Goal: Information Seeking & Learning: Learn about a topic

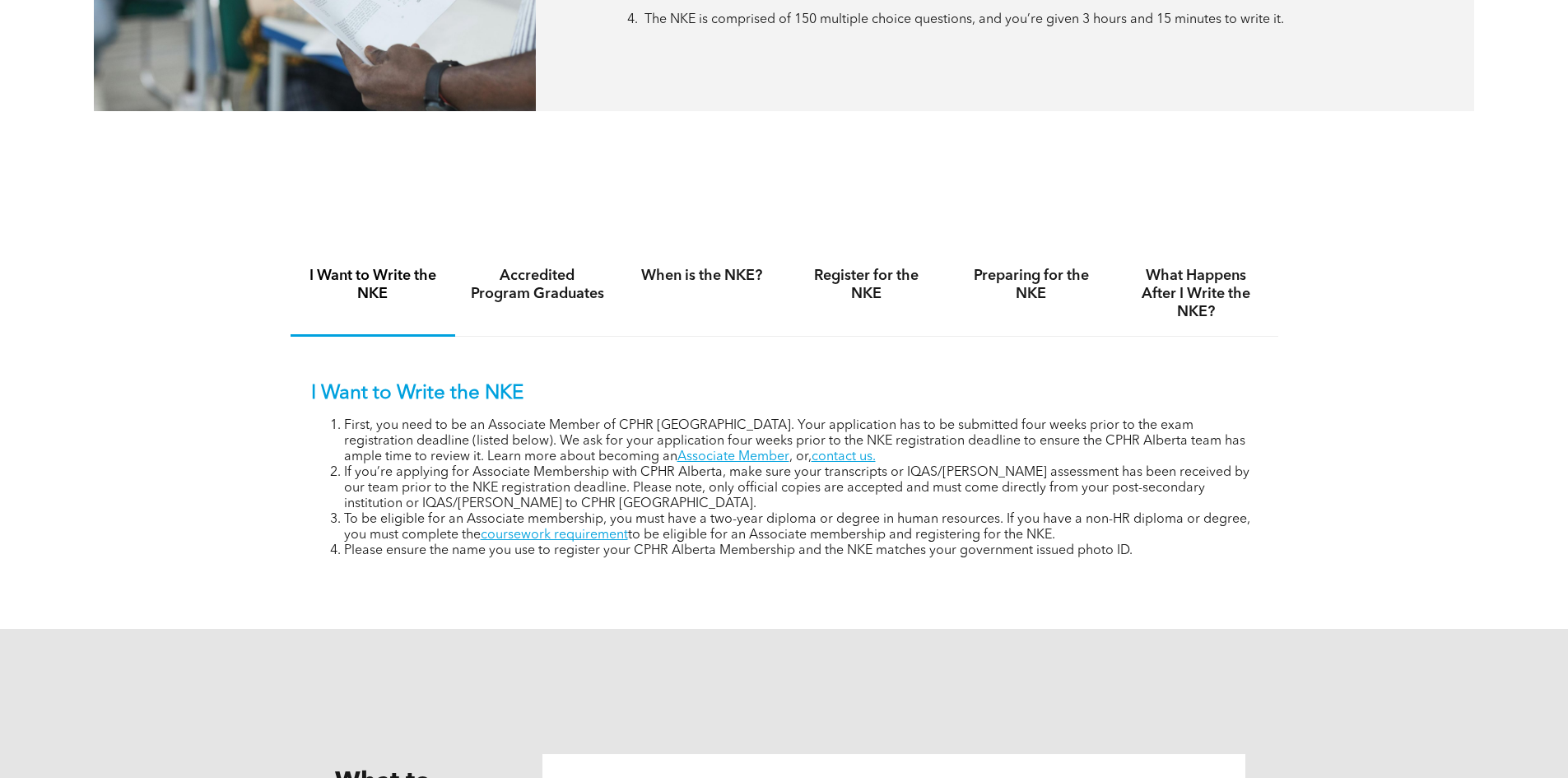
scroll to position [1009, 0]
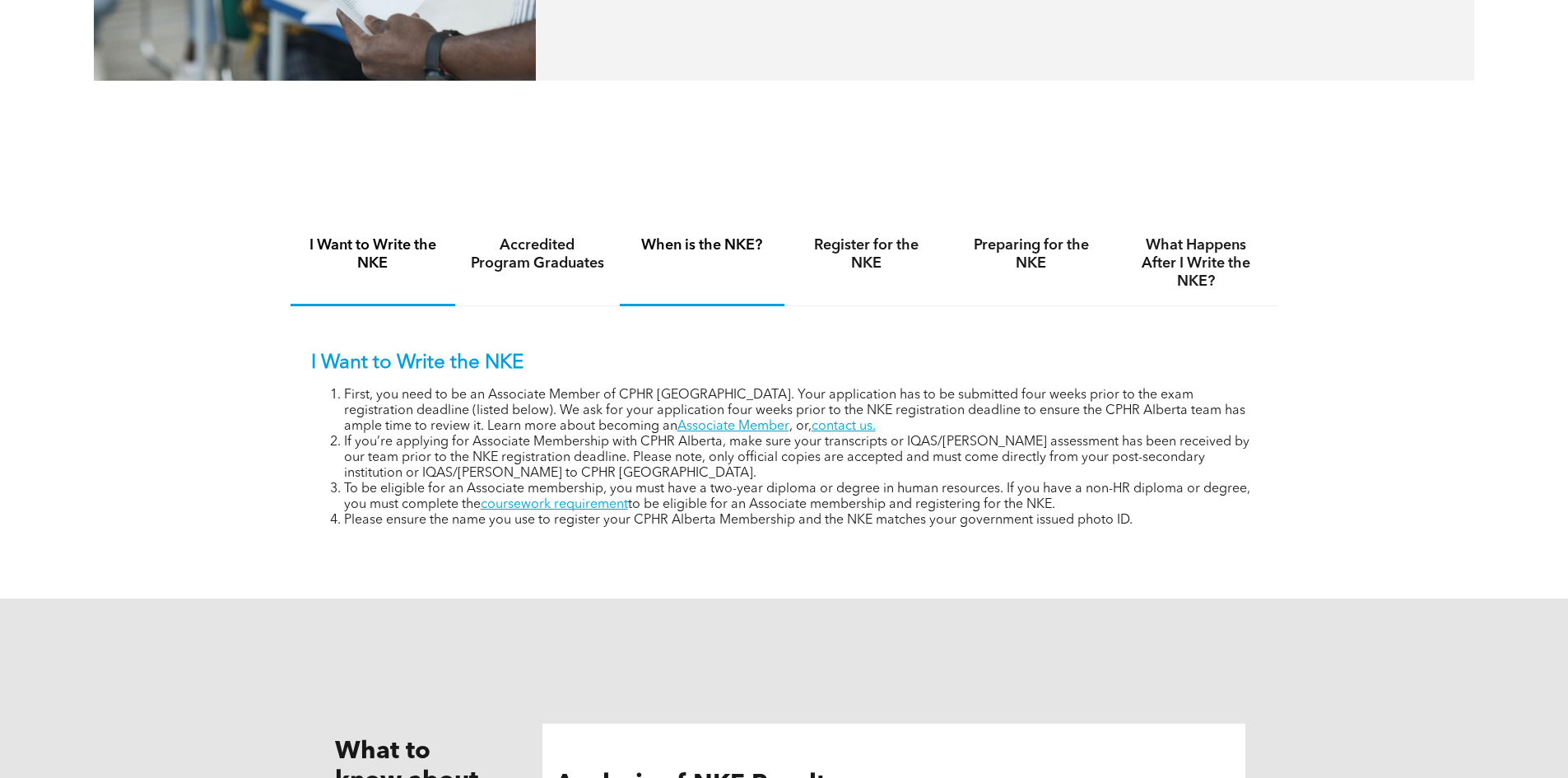
click at [733, 262] on div "When is the NKE?" at bounding box center [702, 263] width 165 height 85
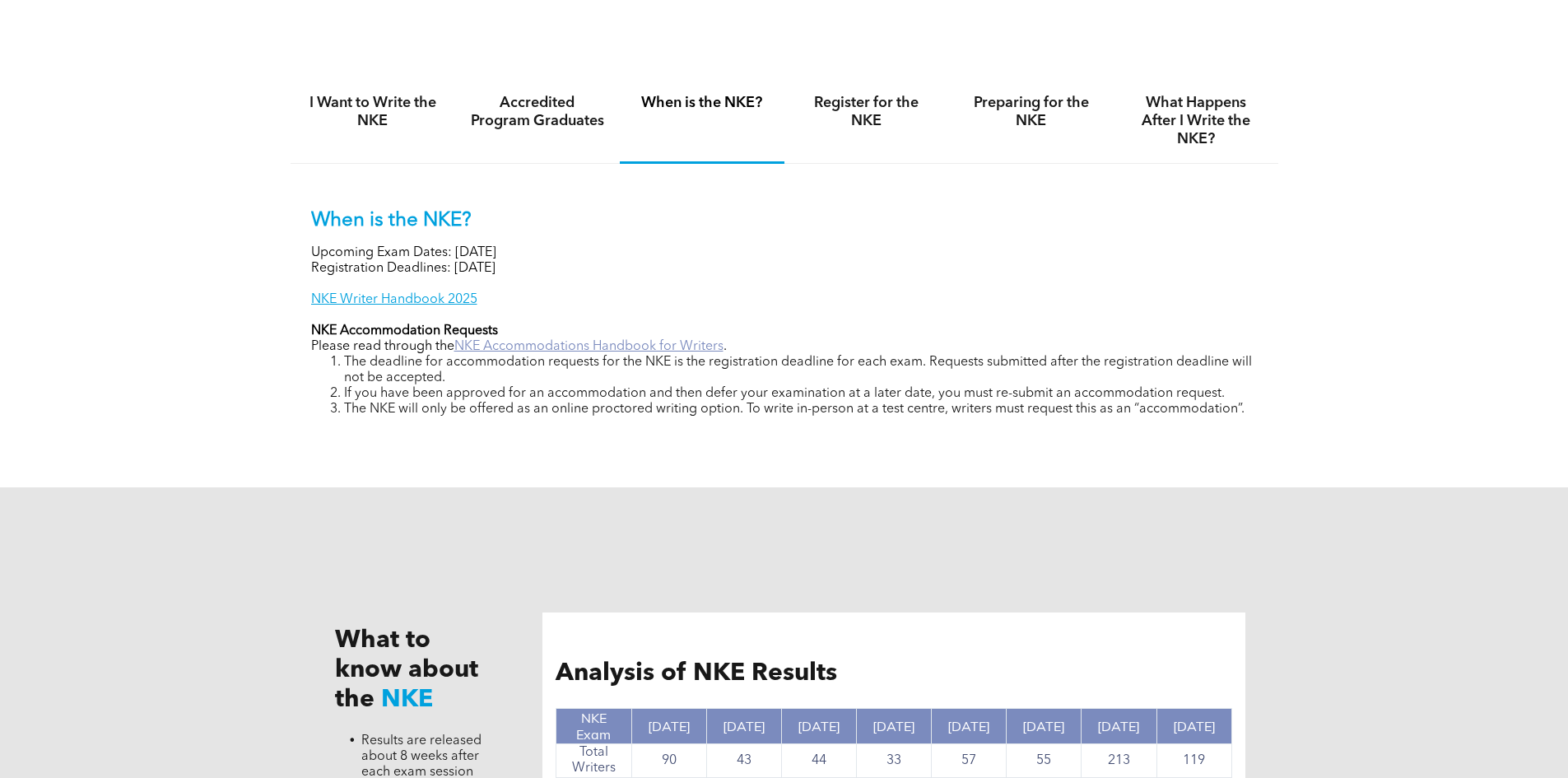
scroll to position [1174, 0]
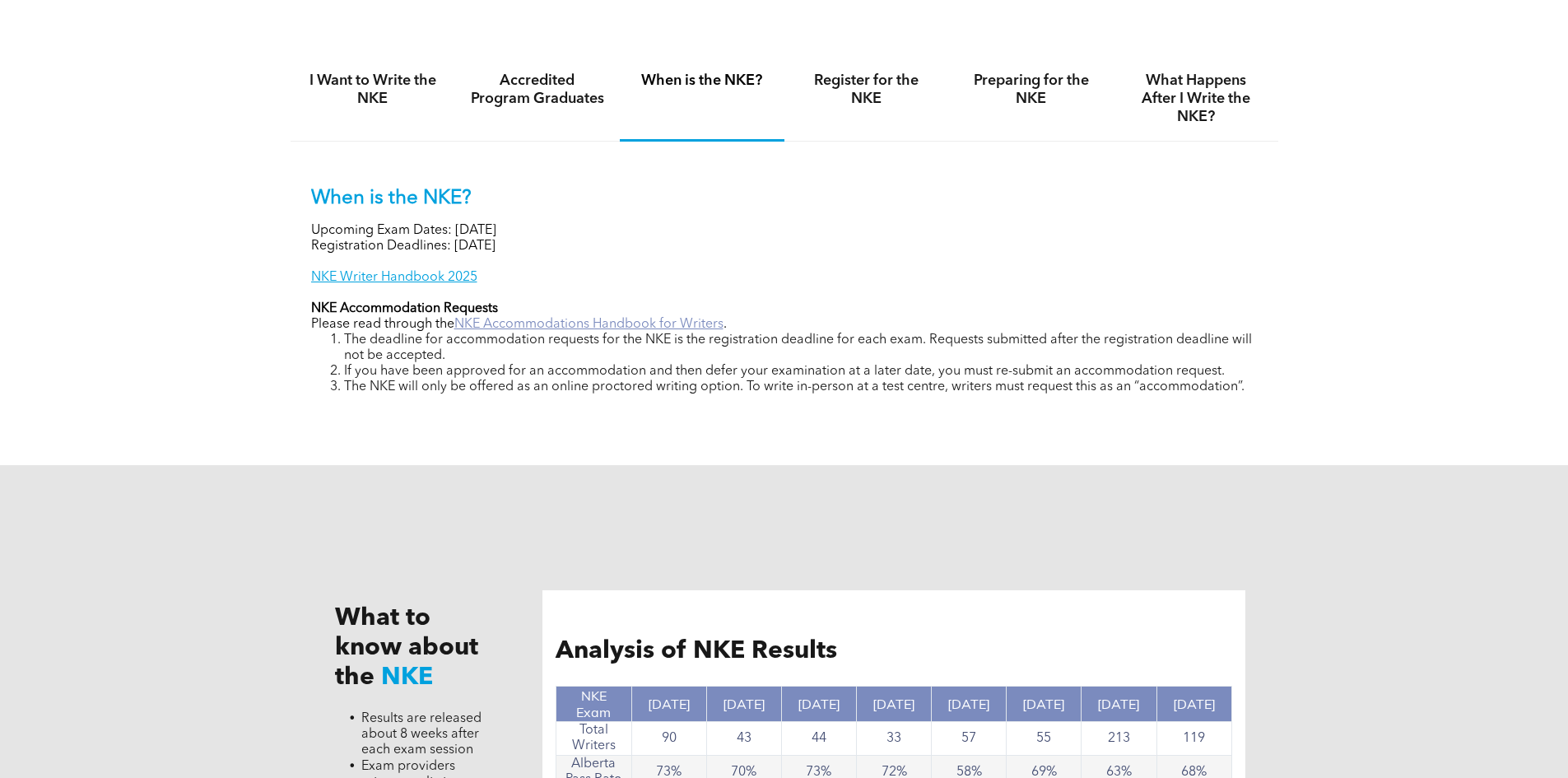
click at [516, 327] on link "NKE Accommodations Handbook for Writers" at bounding box center [589, 325] width 269 height 14
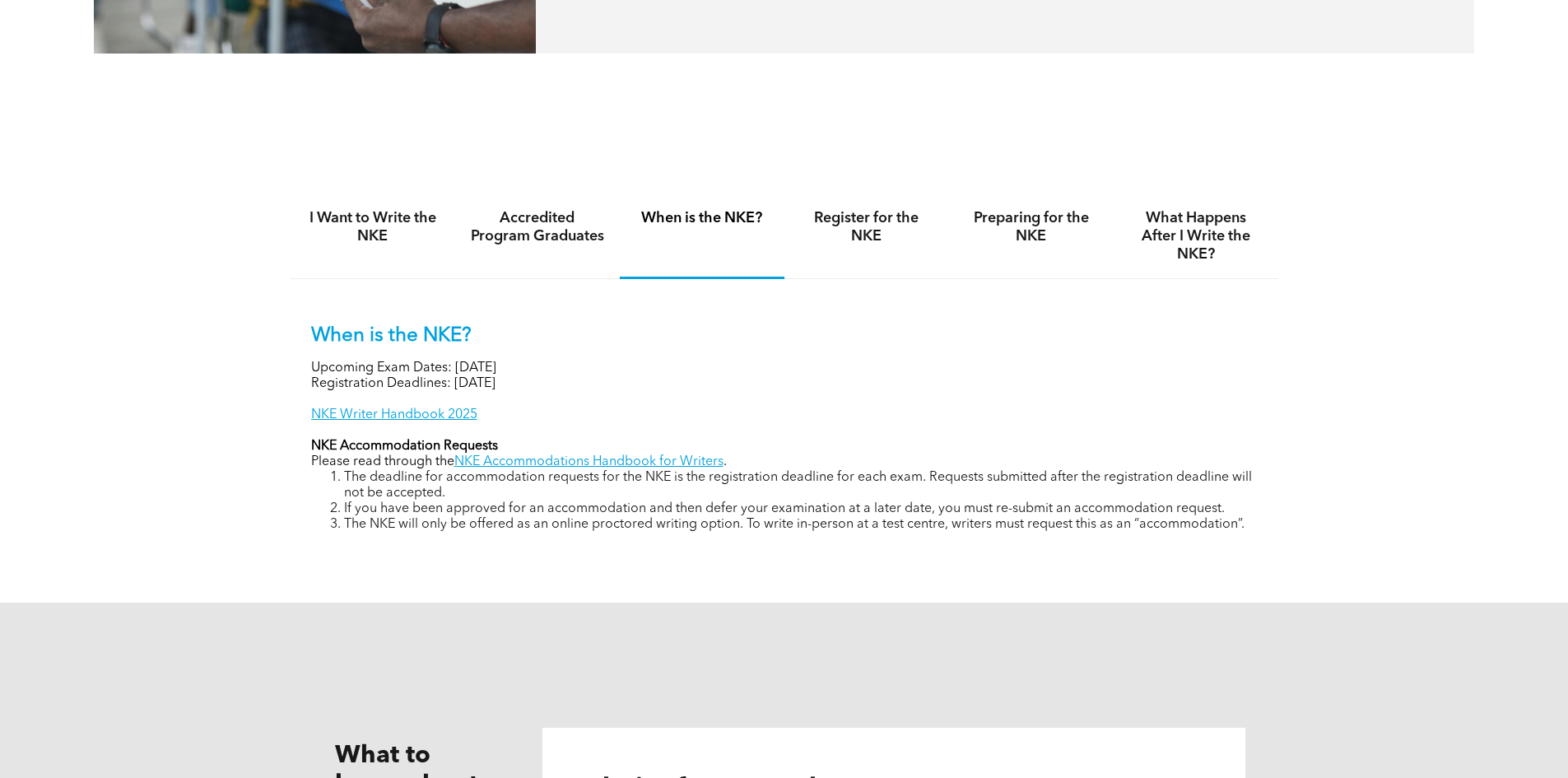
scroll to position [1009, 0]
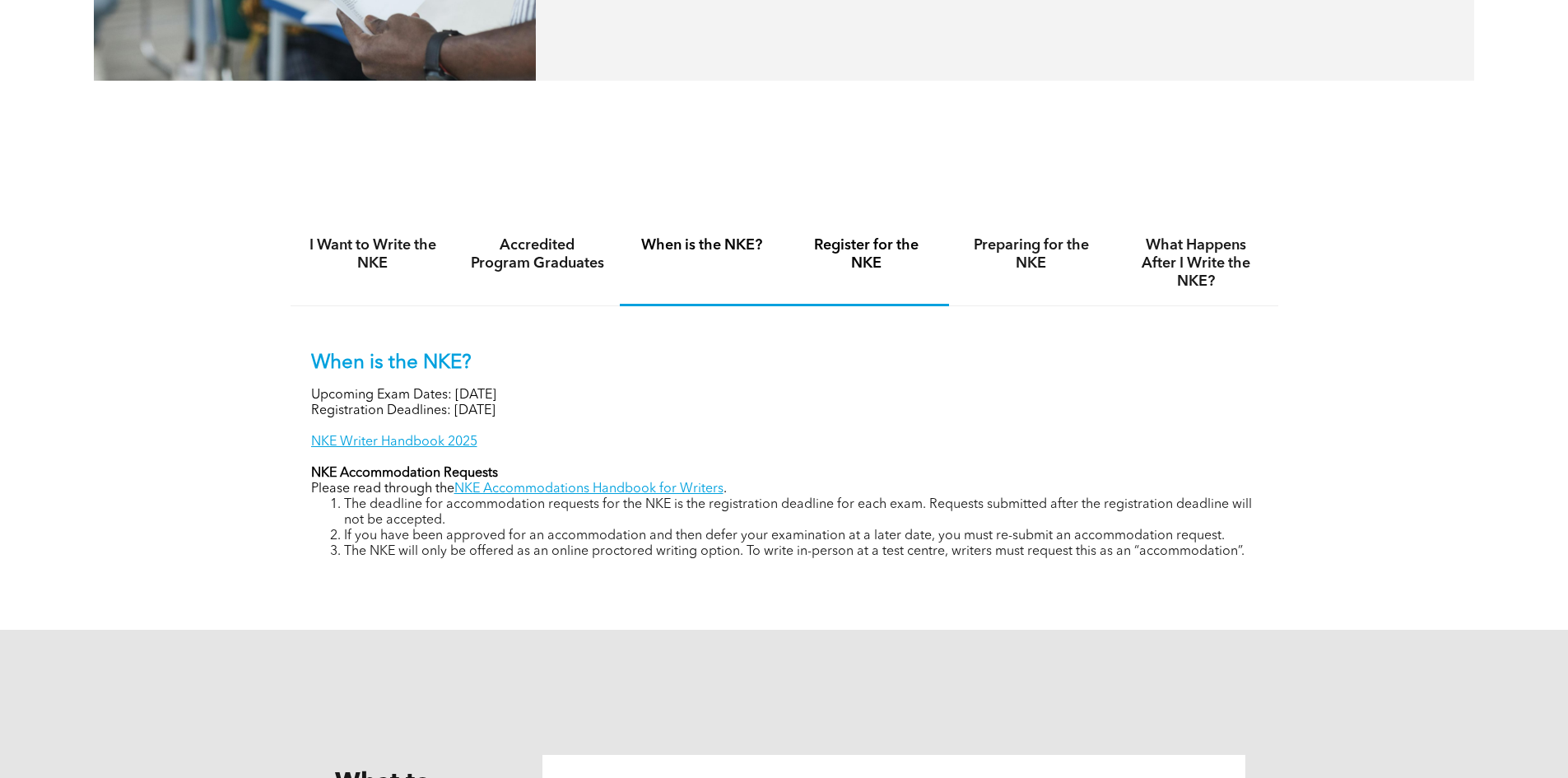
click at [875, 253] on h4 "Register for the NKE" at bounding box center [866, 253] width 135 height 36
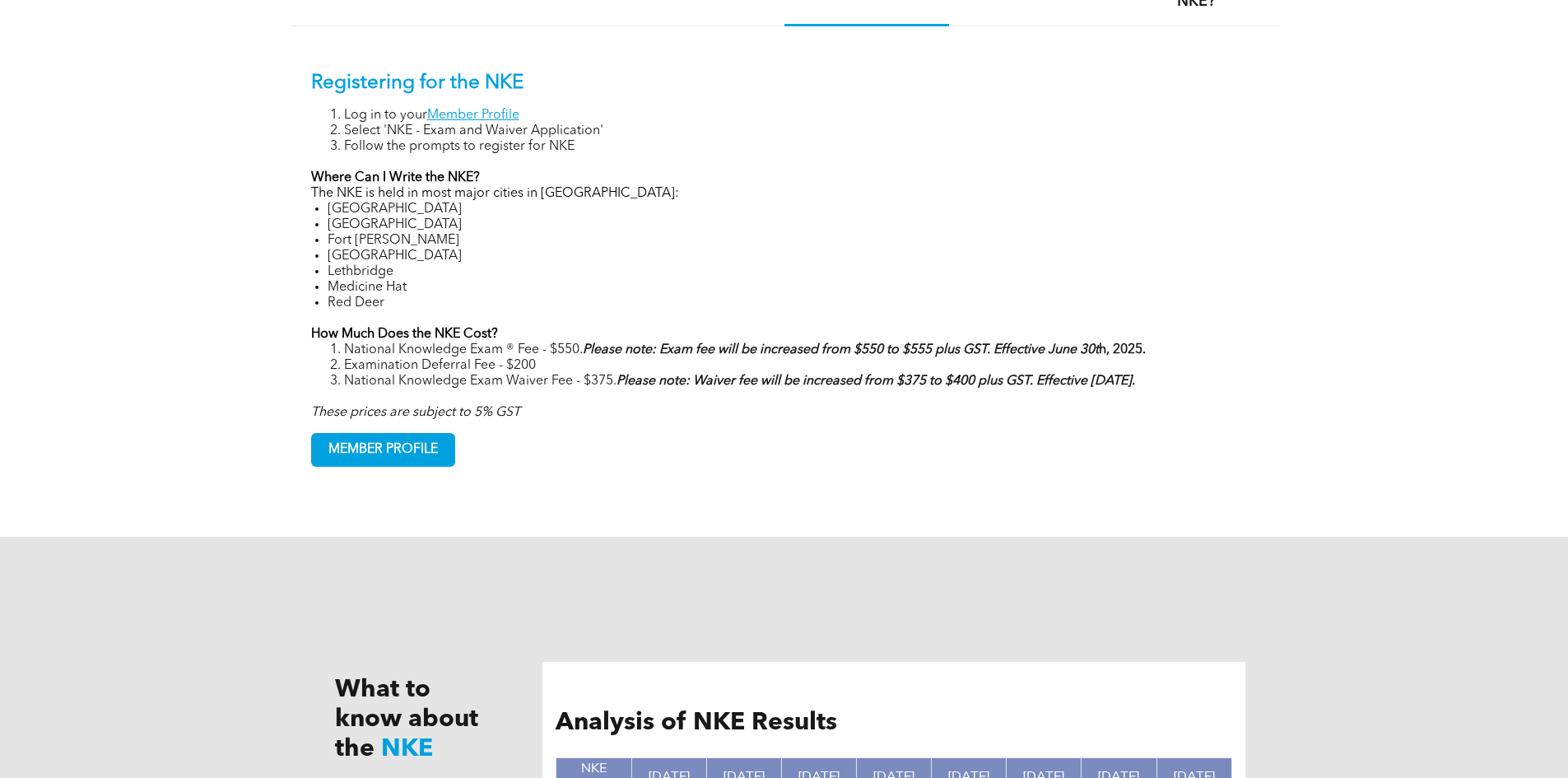
scroll to position [1339, 0]
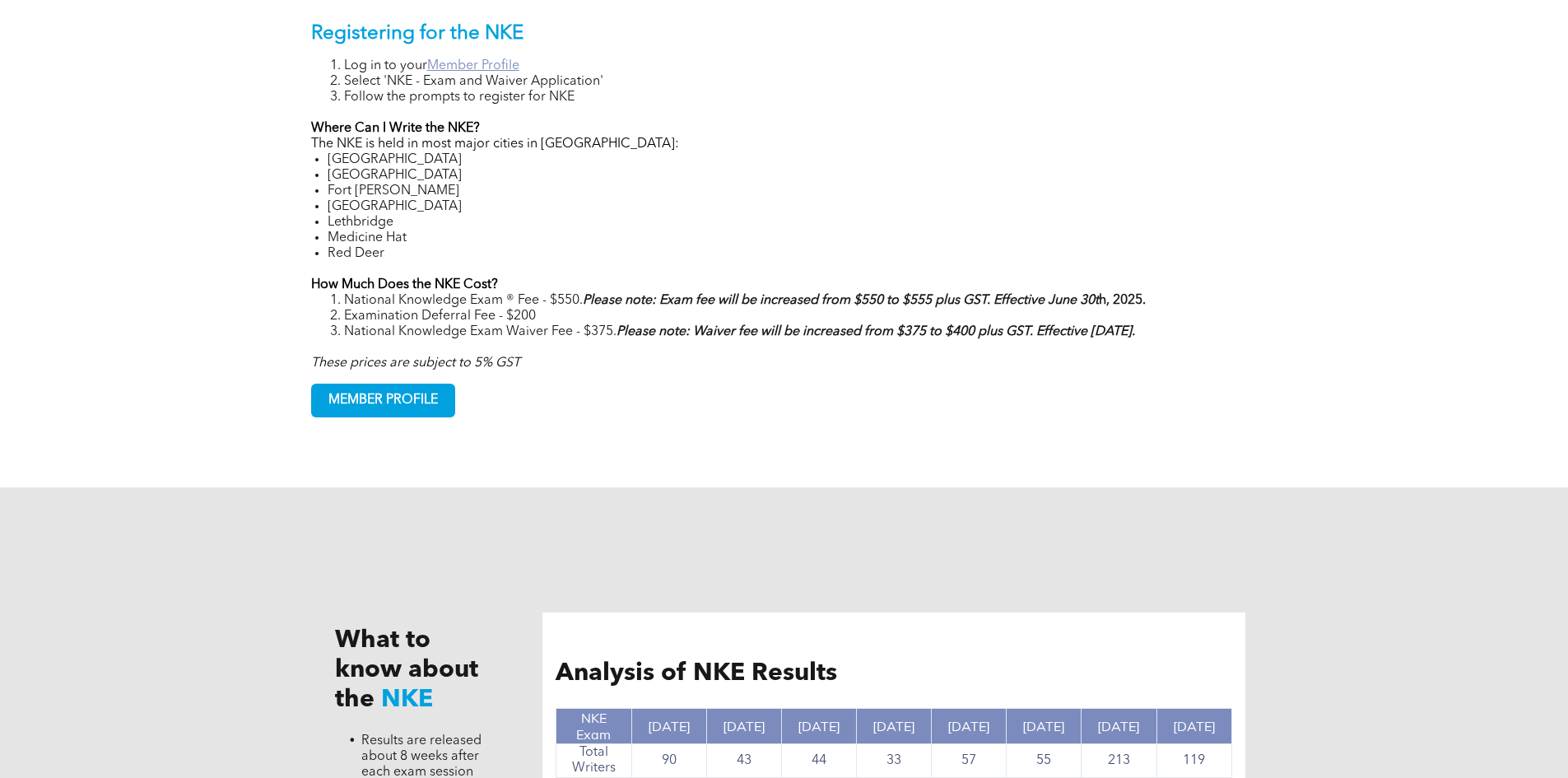
click at [478, 59] on link "Member Profile" at bounding box center [473, 66] width 93 height 14
click at [425, 405] on span "MEMBER PROFILE" at bounding box center [383, 401] width 142 height 32
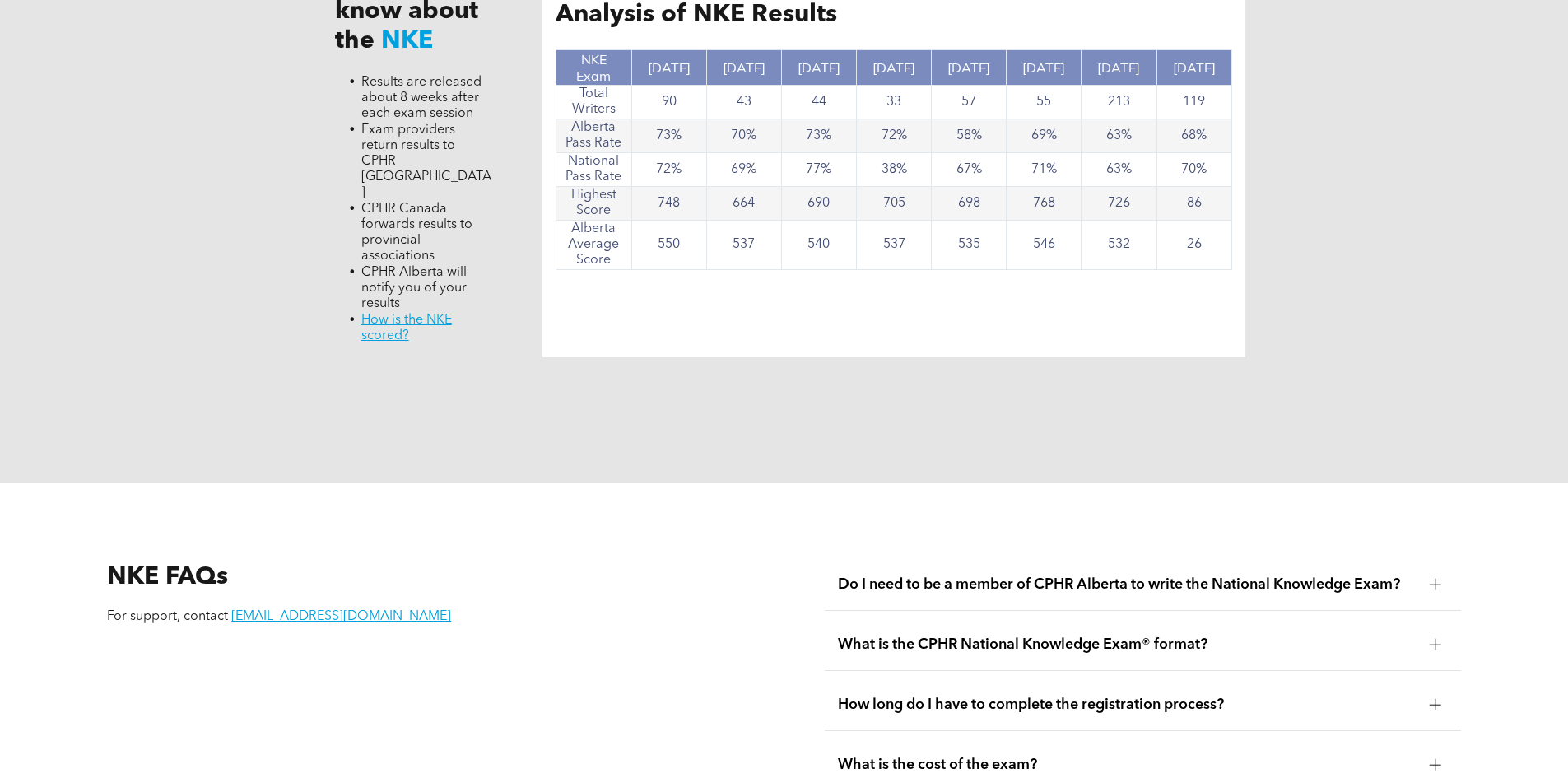
drag, startPoint x: 970, startPoint y: 262, endPoint x: 963, endPoint y: 268, distance: 9.2
drag, startPoint x: 963, startPoint y: 268, endPoint x: 577, endPoint y: 636, distance: 533.3
drag, startPoint x: 577, startPoint y: 636, endPoint x: 446, endPoint y: 420, distance: 252.6
click at [446, 417] on div "What to know about the NKE Results are released about 8 weeks after each exam s…" at bounding box center [784, 156] width 988 height 655
click at [1042, 636] on span "What is the CPHR National Knowledge Exam® format?" at bounding box center [1128, 644] width 579 height 19
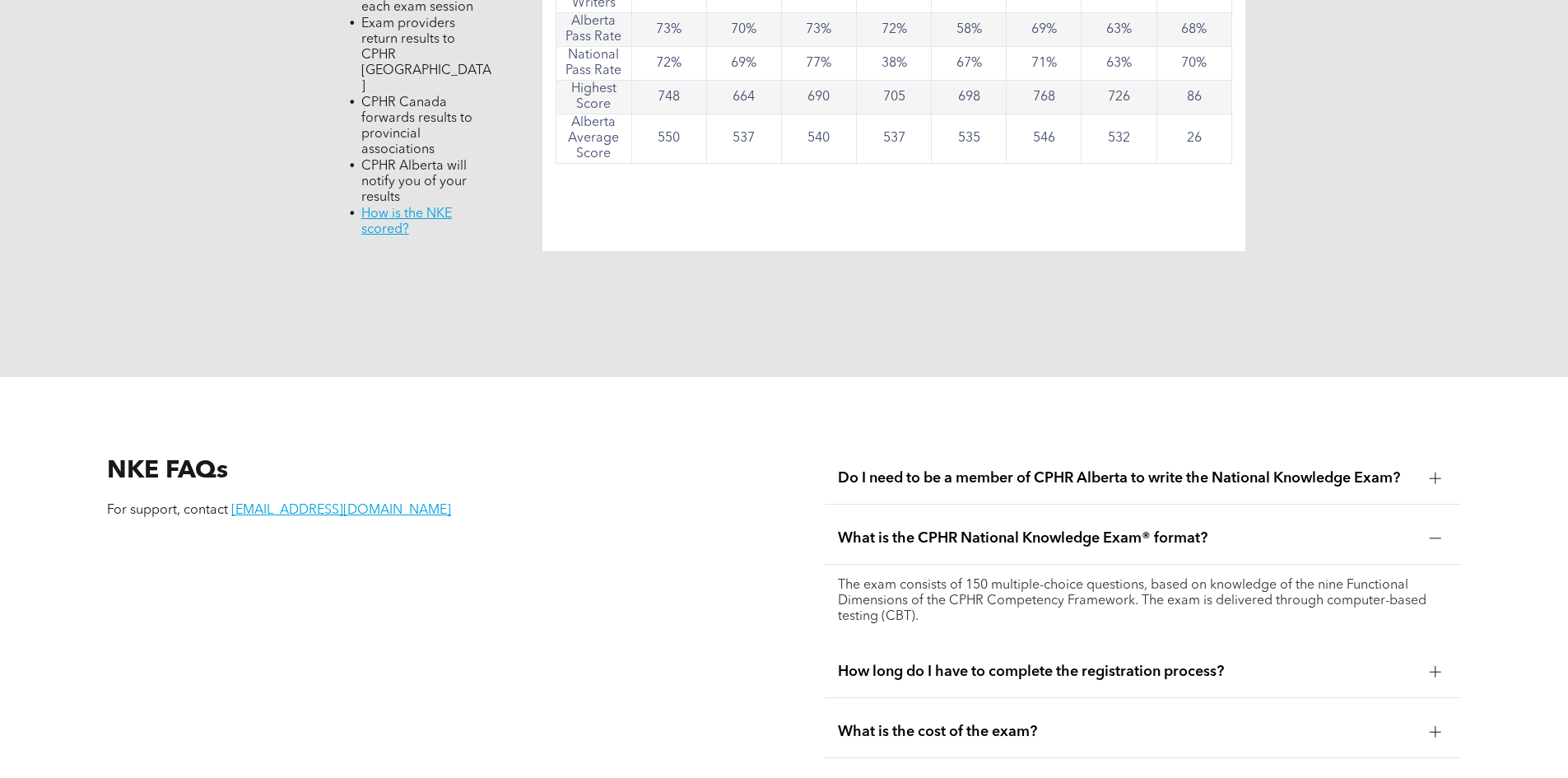
scroll to position [2244, 0]
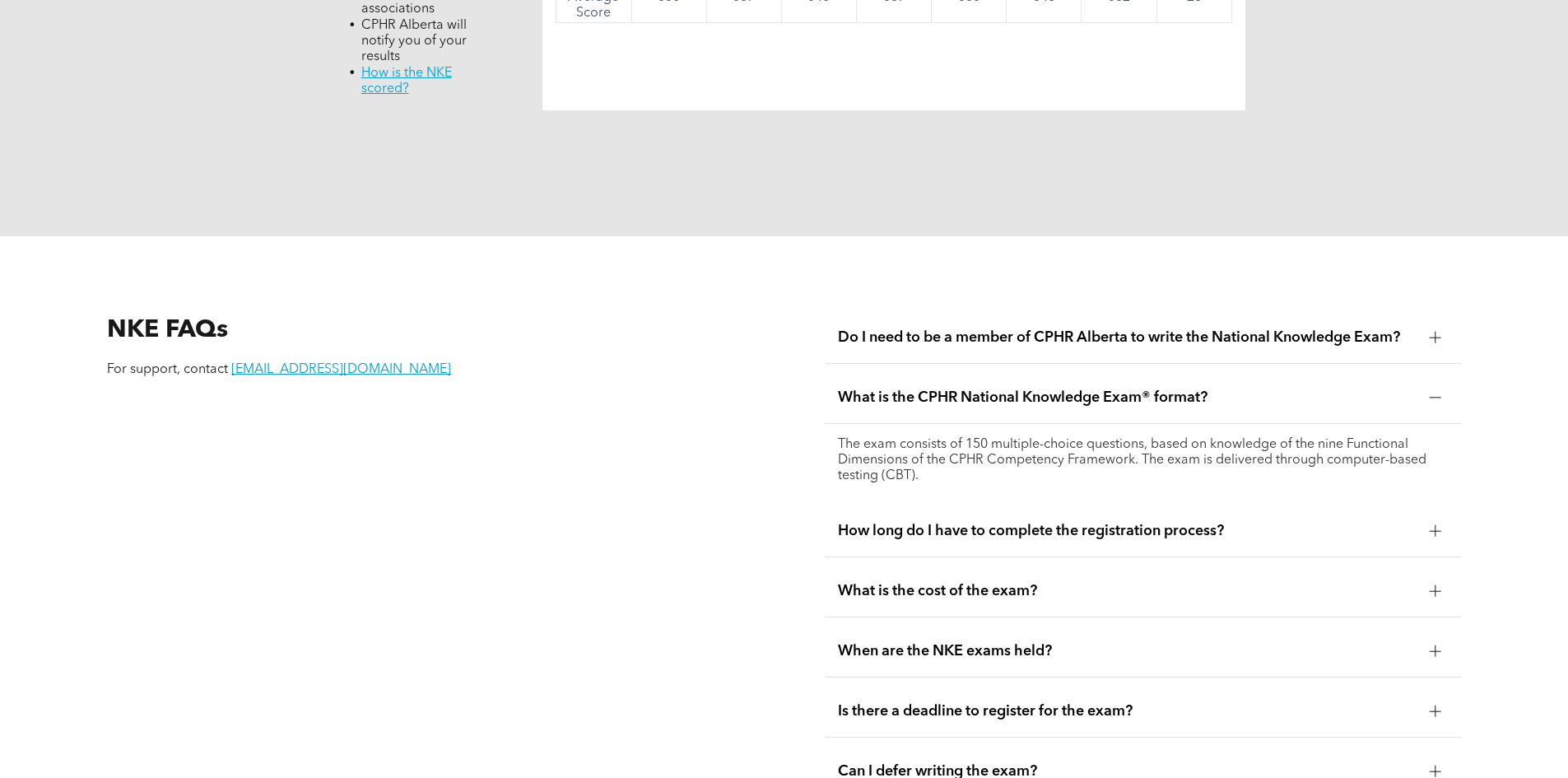
click at [996, 523] on span "How long do I have to complete the registration process?" at bounding box center [1128, 531] width 579 height 19
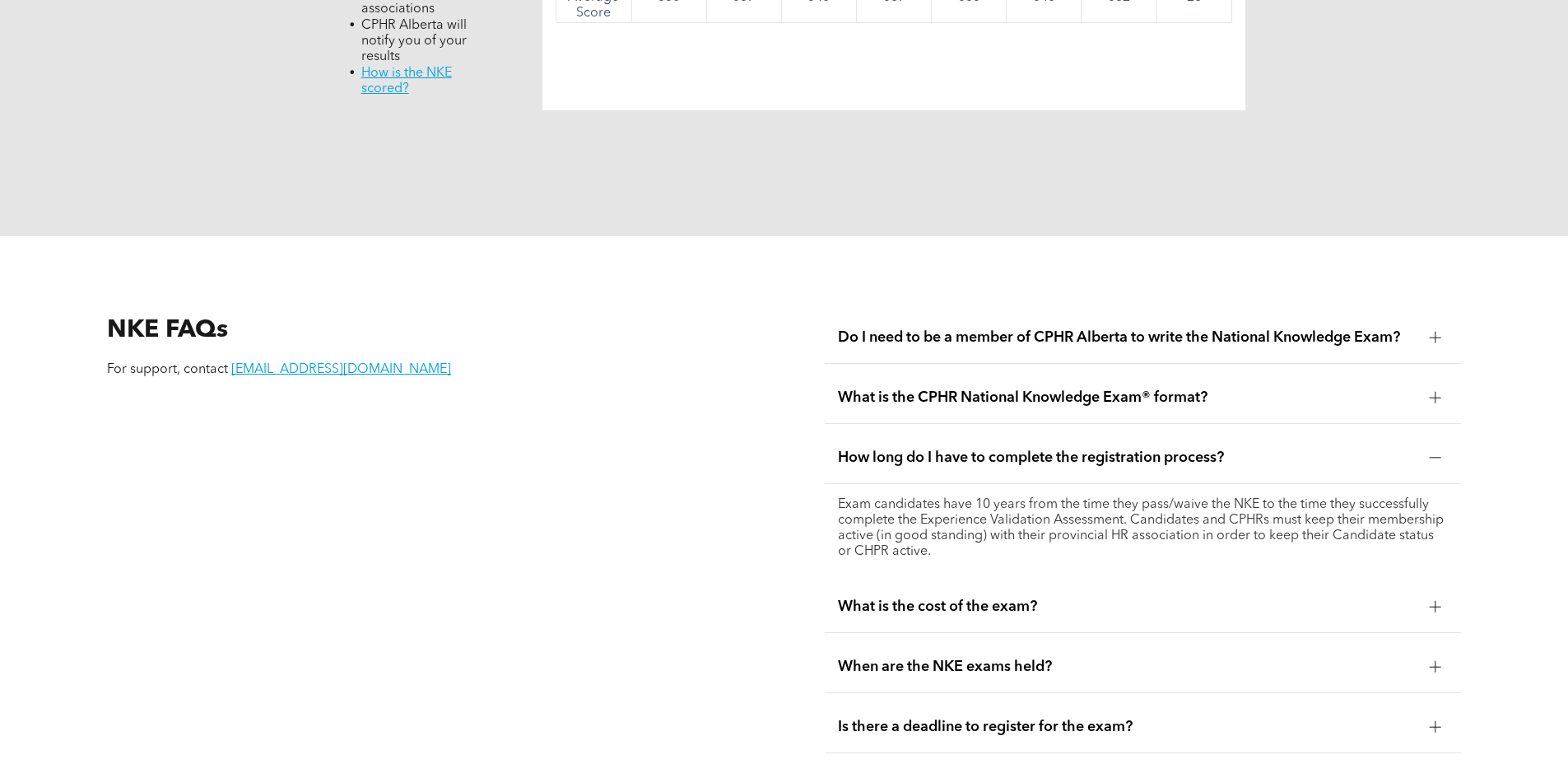
click at [995, 581] on div "What is the cost of the exam?" at bounding box center [1142, 606] width 636 height 52
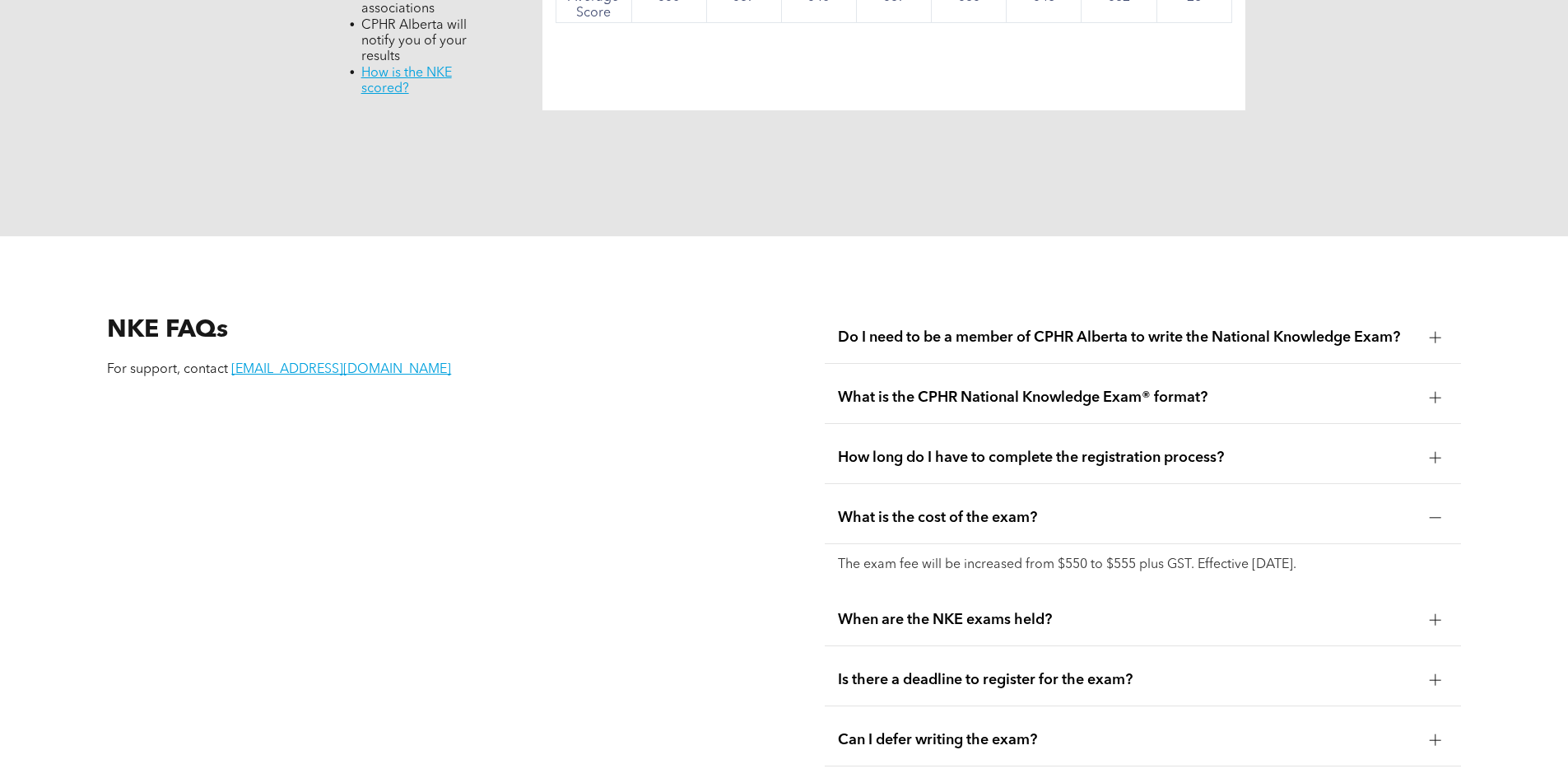
click at [996, 611] on span "When are the NKE exams held?" at bounding box center [1128, 620] width 579 height 19
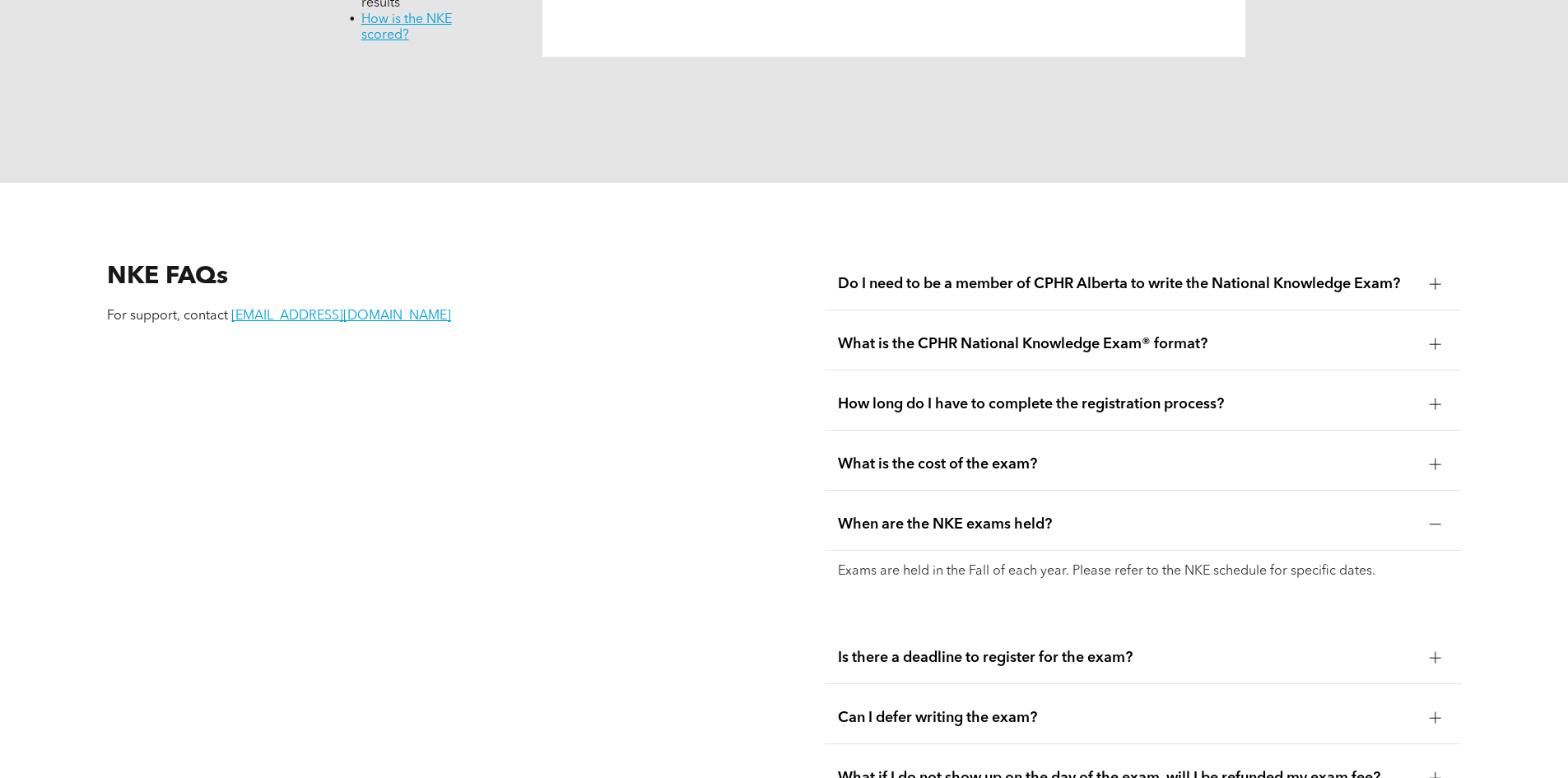
scroll to position [2326, 0]
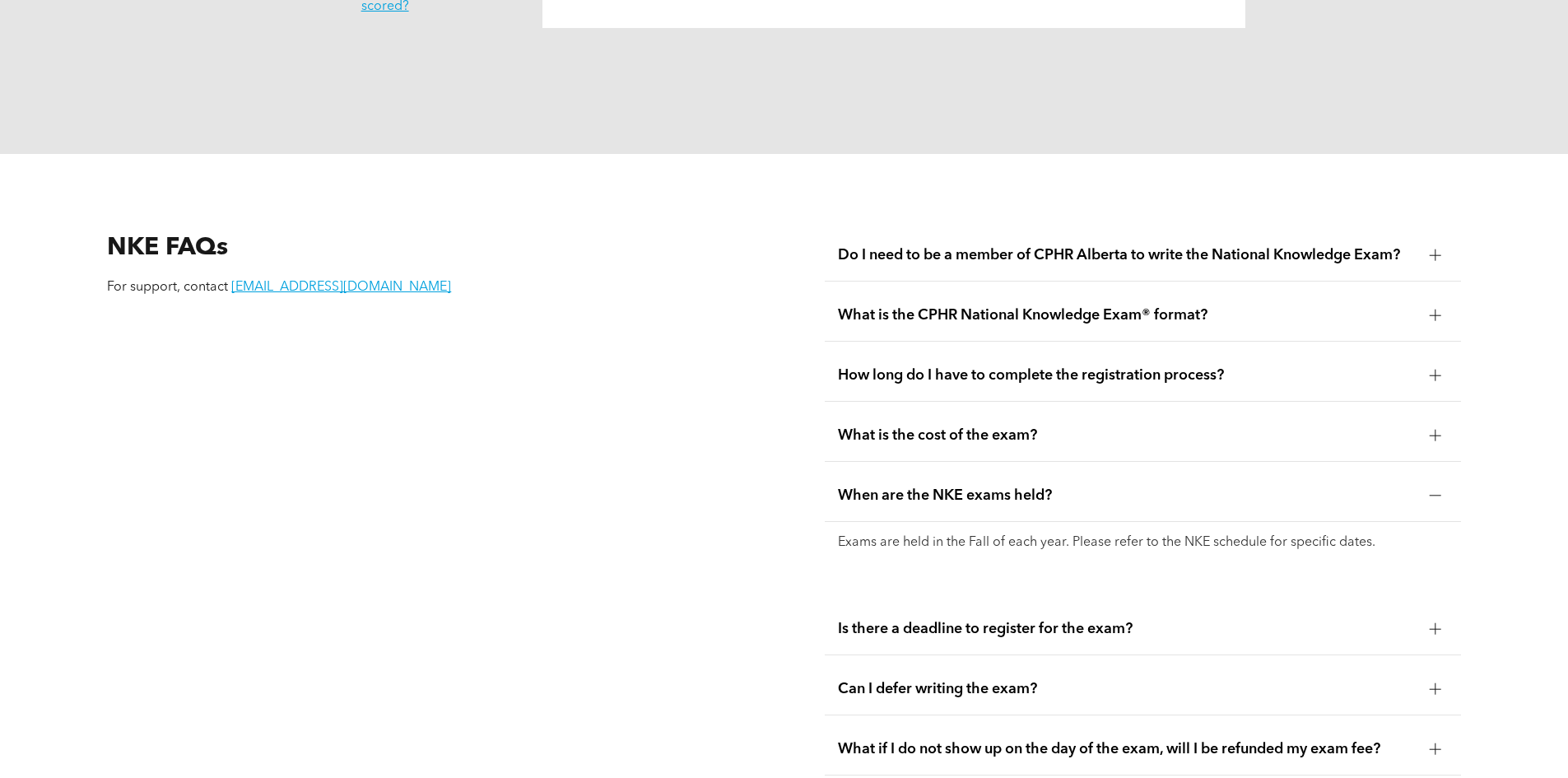
click at [1021, 620] on span "Is there a deadline to register for the exam?" at bounding box center [1128, 629] width 579 height 19
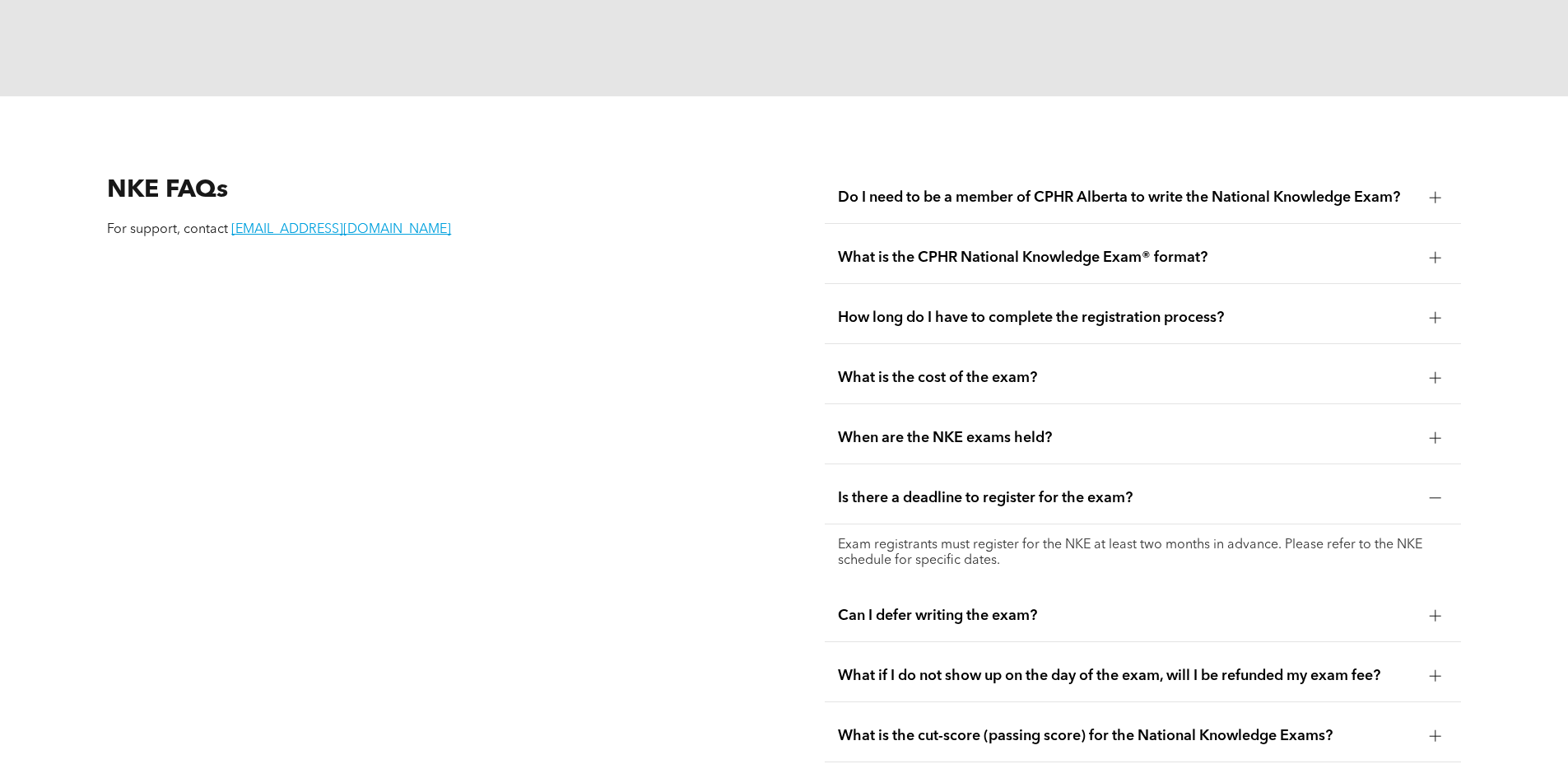
scroll to position [2409, 0]
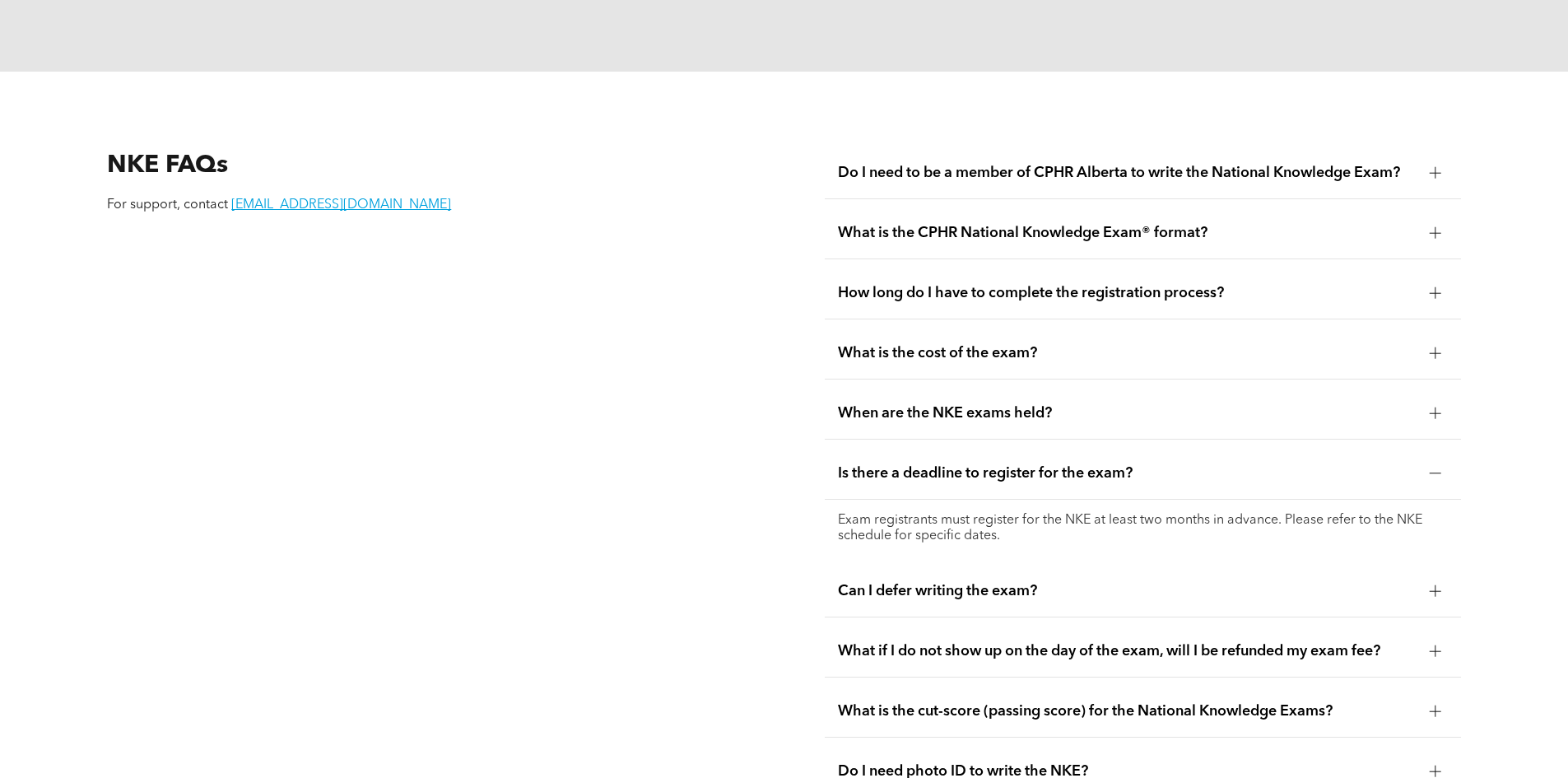
click at [1001, 582] on span "Can I defer writing the exam?" at bounding box center [1128, 591] width 579 height 19
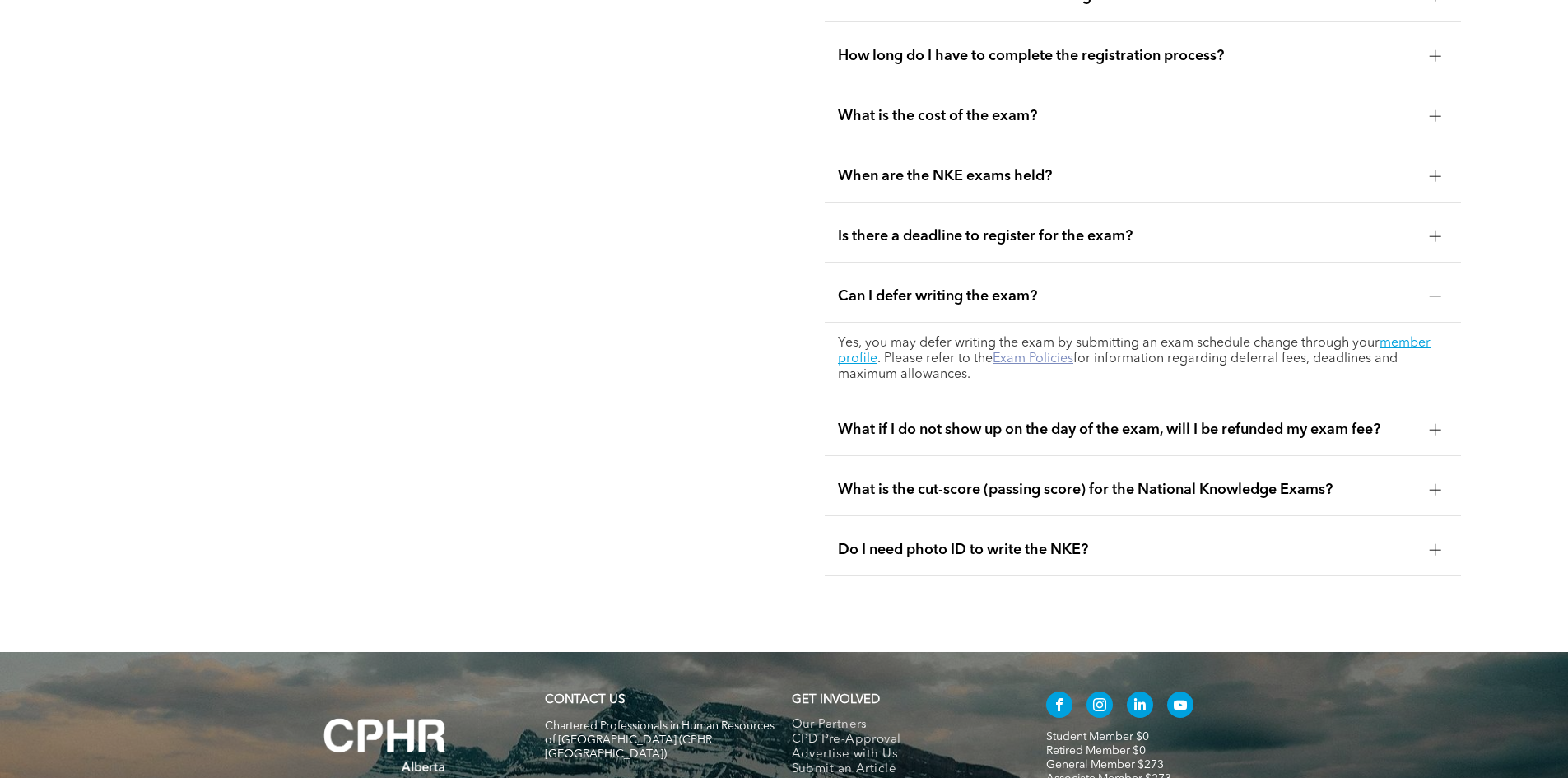
scroll to position [2656, 0]
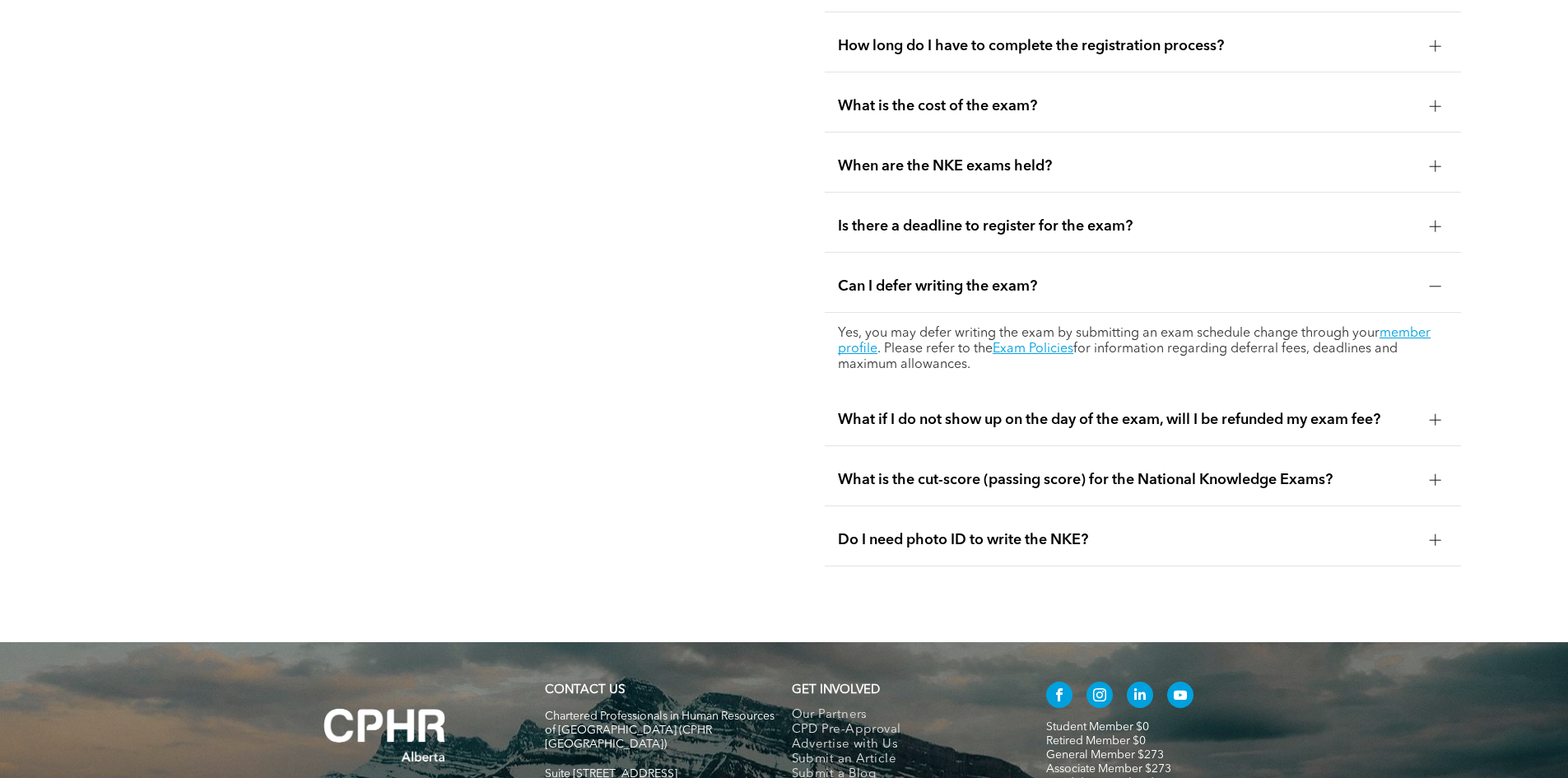
click at [963, 531] on span "Do I need photo ID to write the NKE?" at bounding box center [1128, 540] width 579 height 19
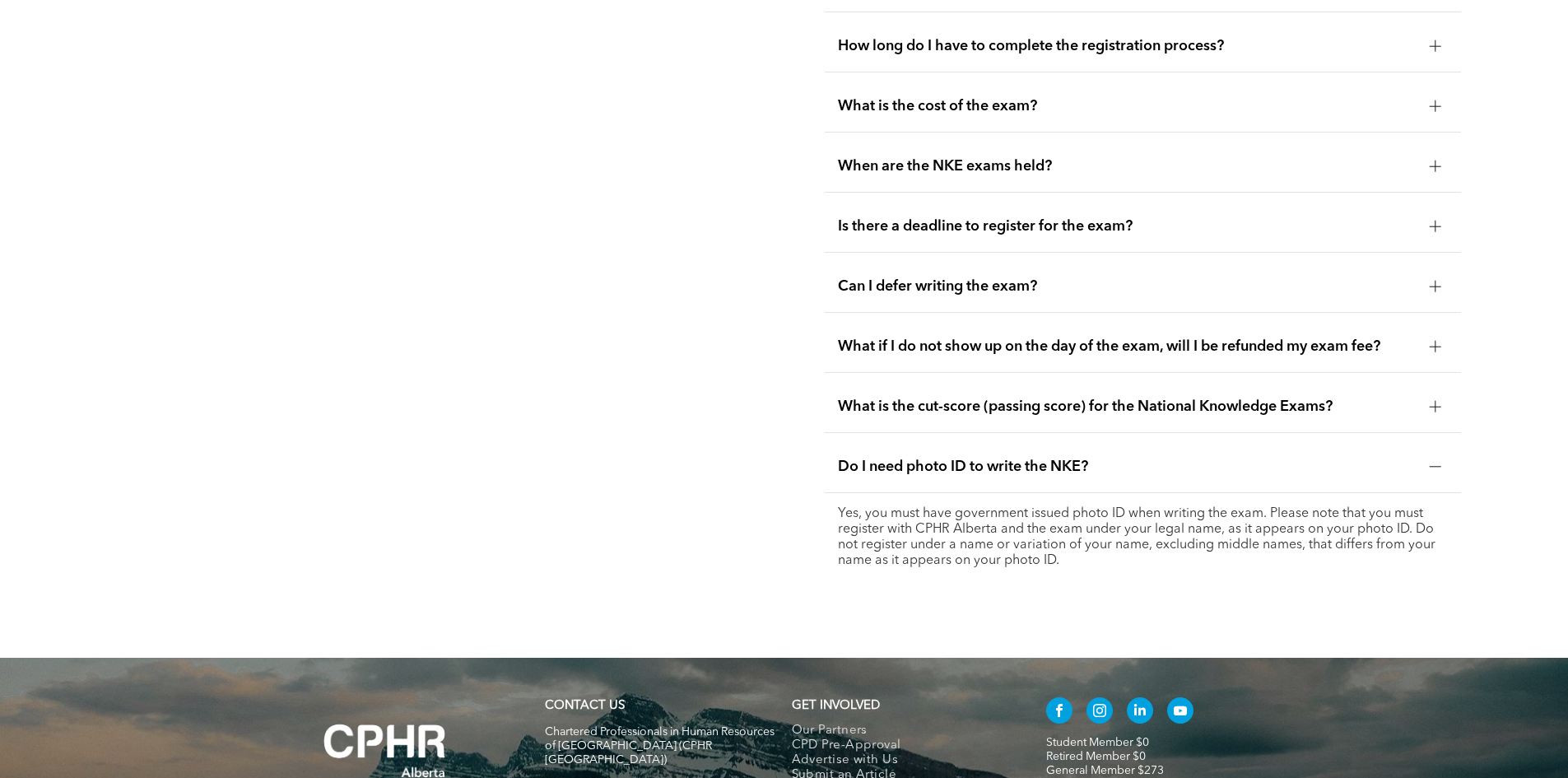
click at [947, 398] on span "What is the cut-score (passing score) for the National Knowledge Exams?" at bounding box center [1128, 407] width 579 height 19
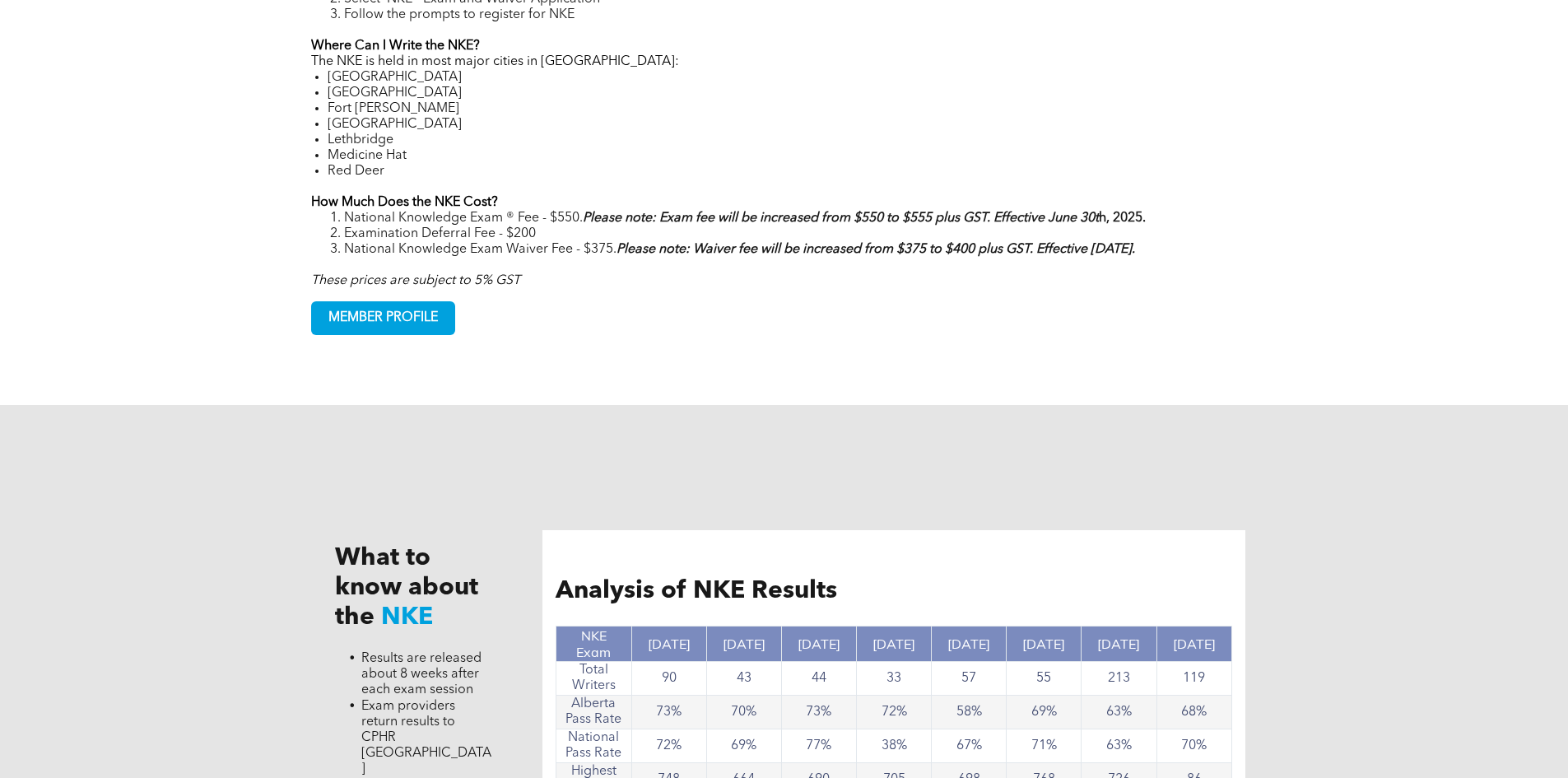
scroll to position [1091, 0]
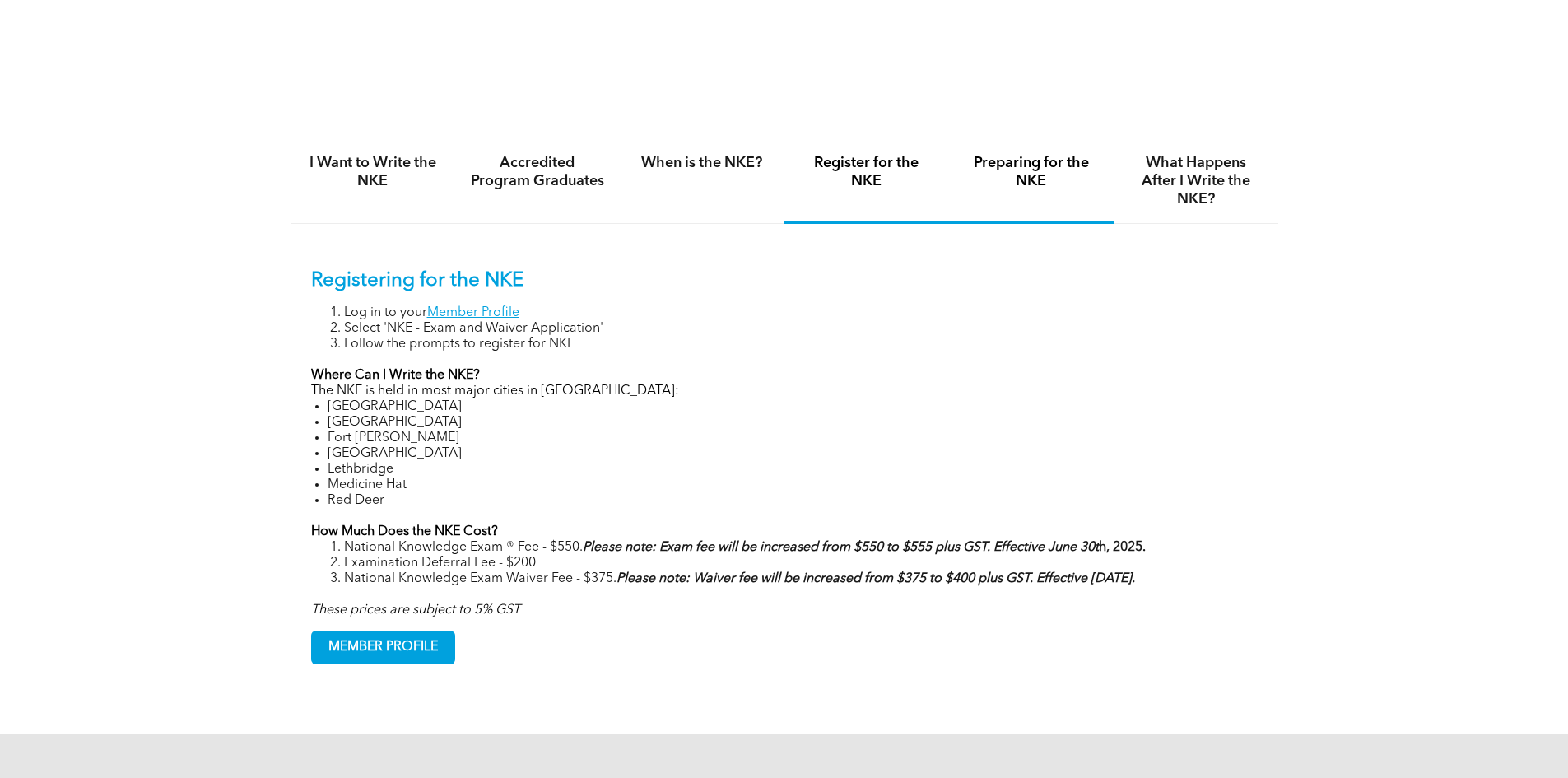
click at [1005, 163] on h4 "Preparing for the NKE" at bounding box center [1031, 172] width 135 height 36
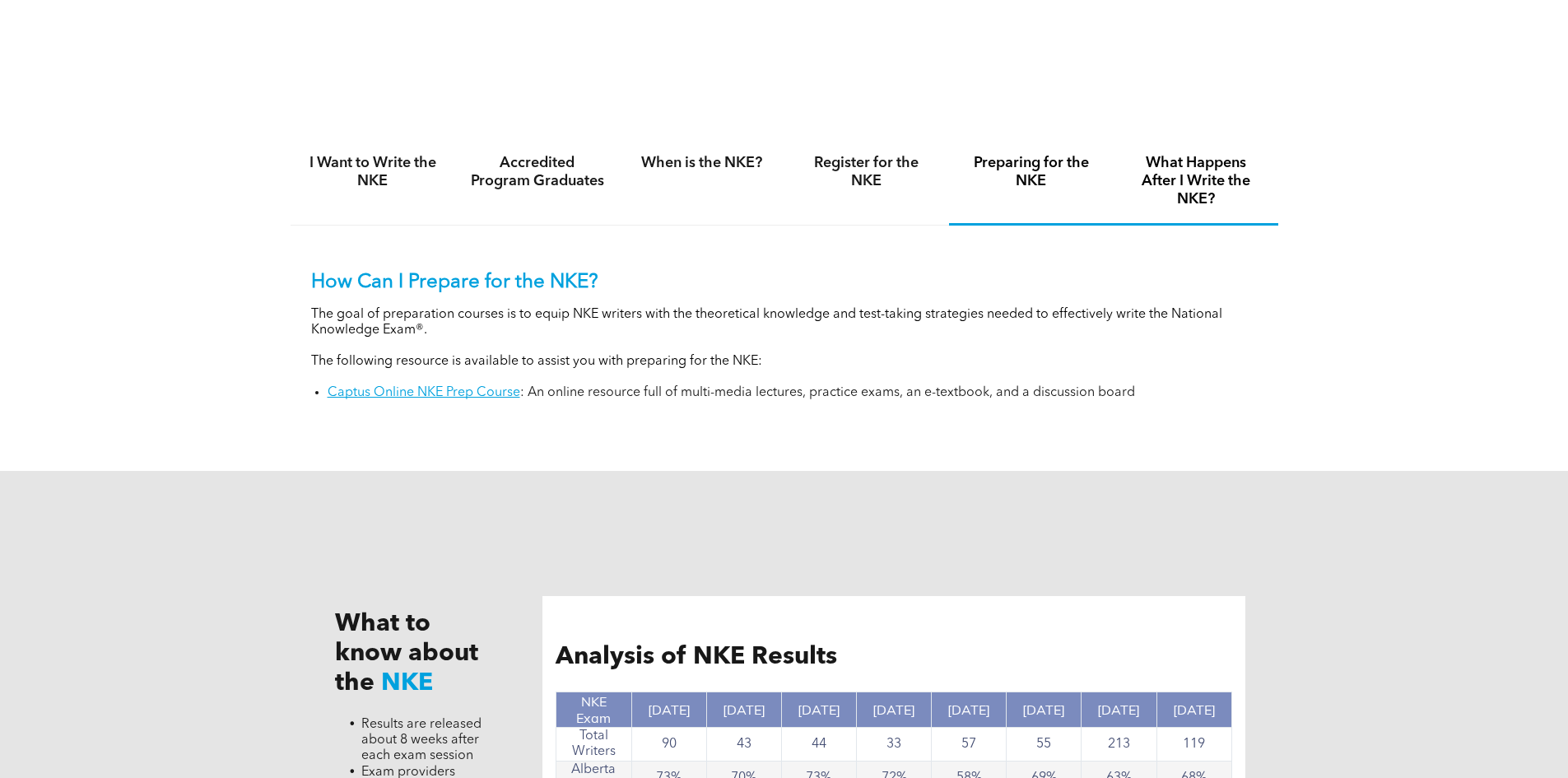
click at [1166, 181] on h4 "What Happens After I Write the NKE?" at bounding box center [1196, 181] width 135 height 55
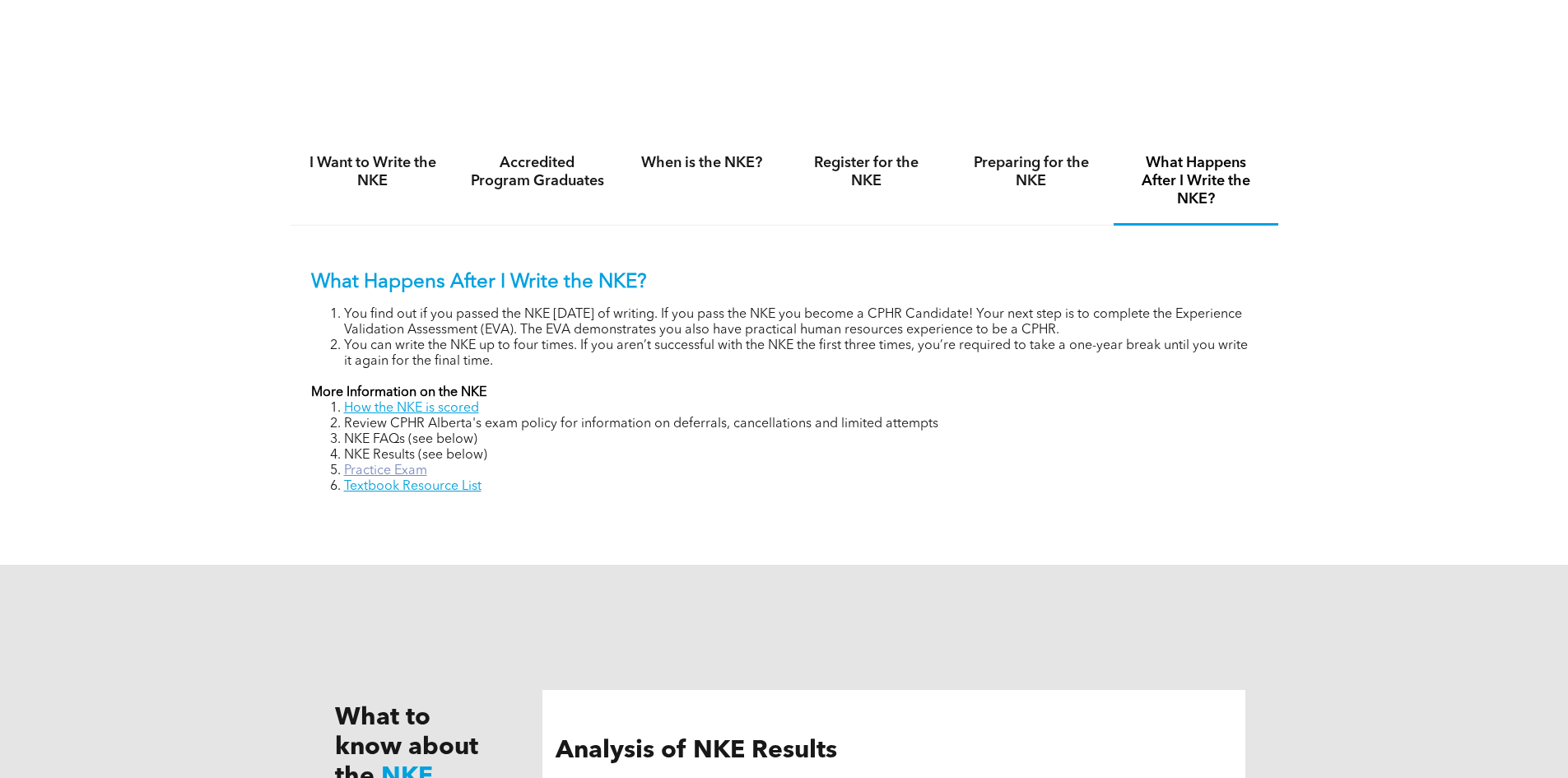
click at [394, 466] on link "Practice Exam" at bounding box center [385, 471] width 83 height 14
click at [388, 173] on h4 "I Want to Write the NKE" at bounding box center [372, 172] width 135 height 36
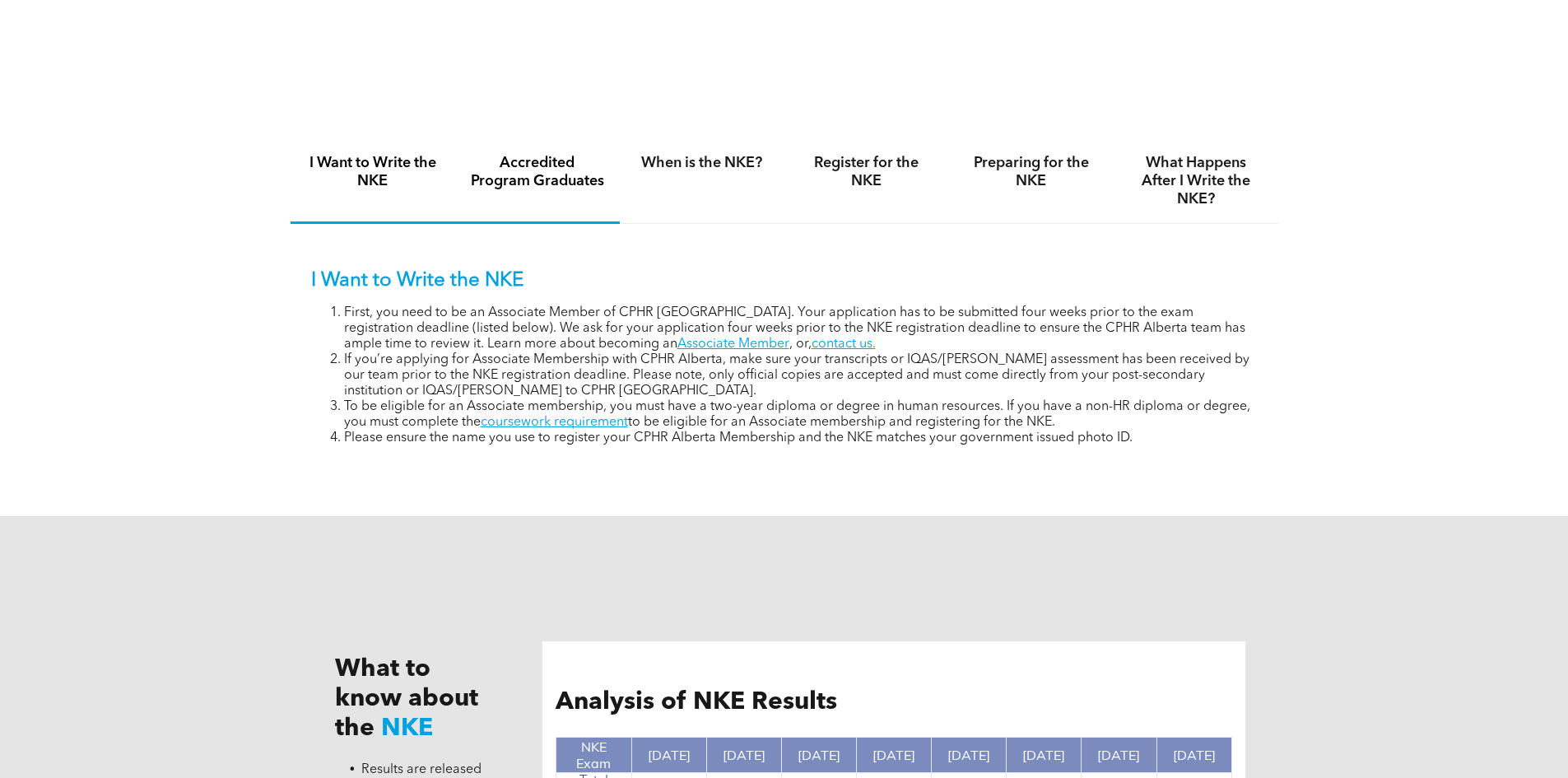
click at [506, 150] on div "Accredited Program Graduates" at bounding box center [537, 181] width 165 height 85
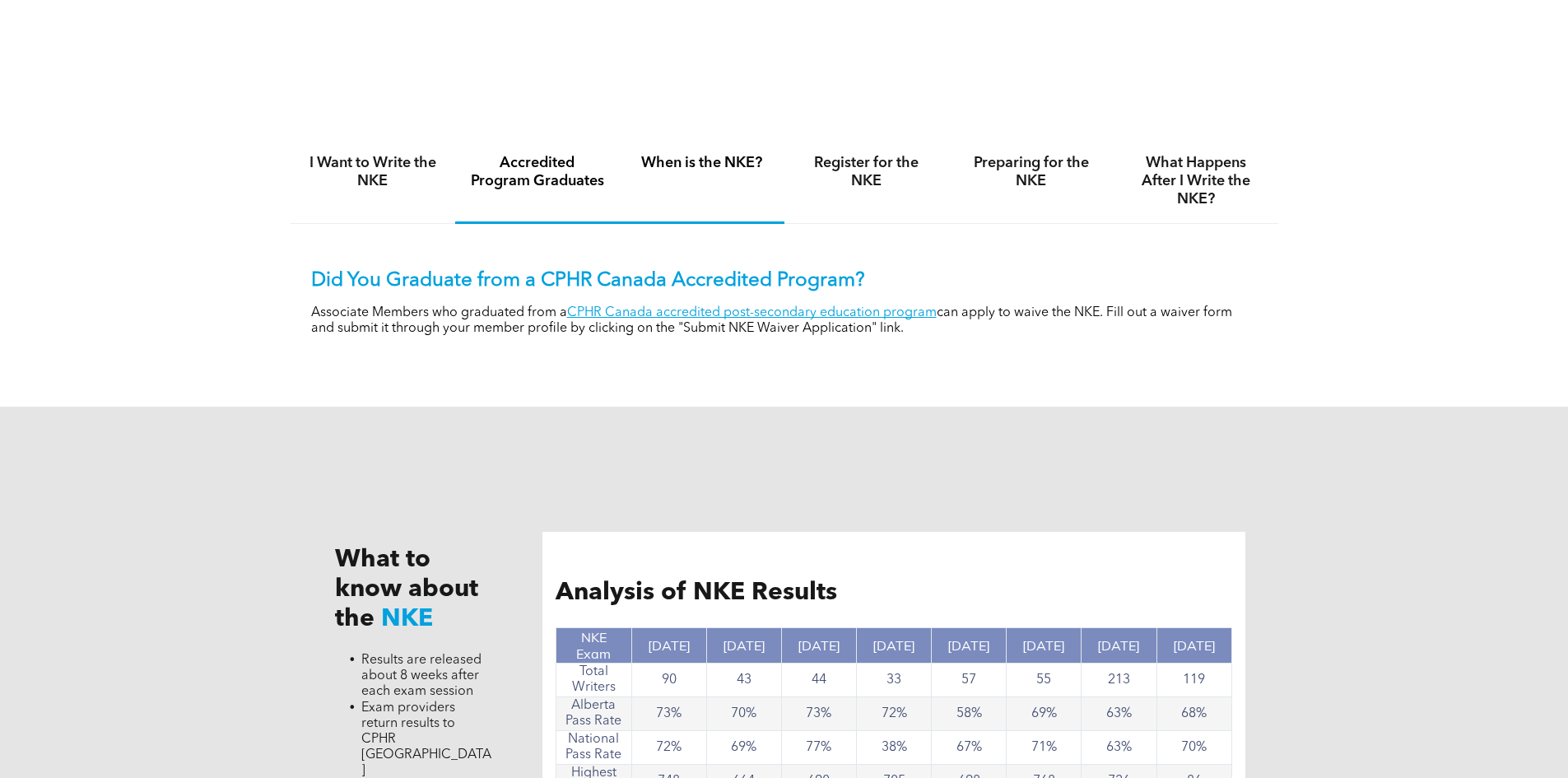
click at [661, 172] on div "When is the NKE?" at bounding box center [702, 181] width 165 height 85
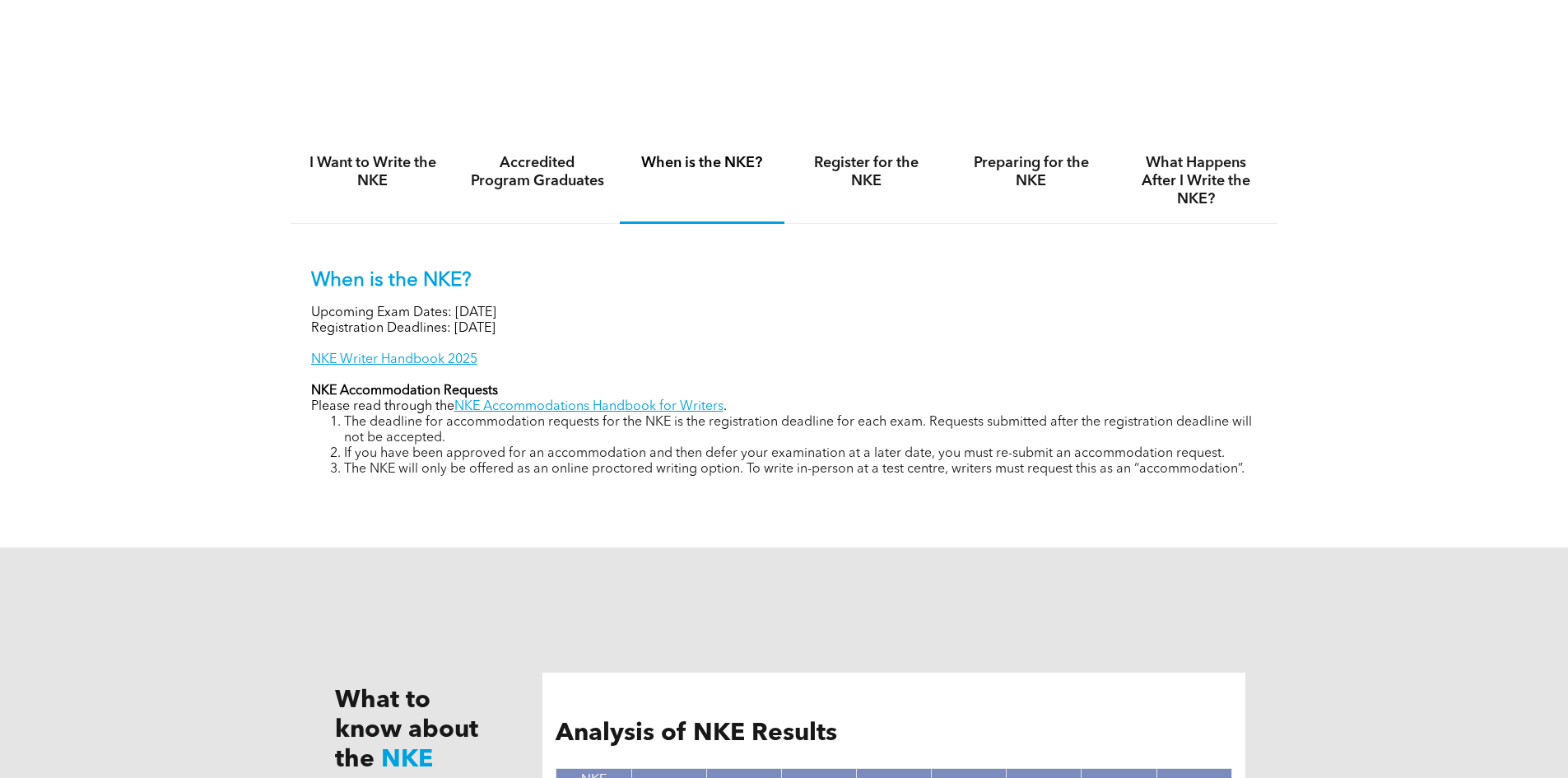
drag, startPoint x: 765, startPoint y: 146, endPoint x: 846, endPoint y: 176, distance: 86.4
click at [765, 146] on div "When is the NKE?" at bounding box center [702, 181] width 165 height 85
click at [855, 177] on h4 "Register for the NKE" at bounding box center [866, 172] width 135 height 36
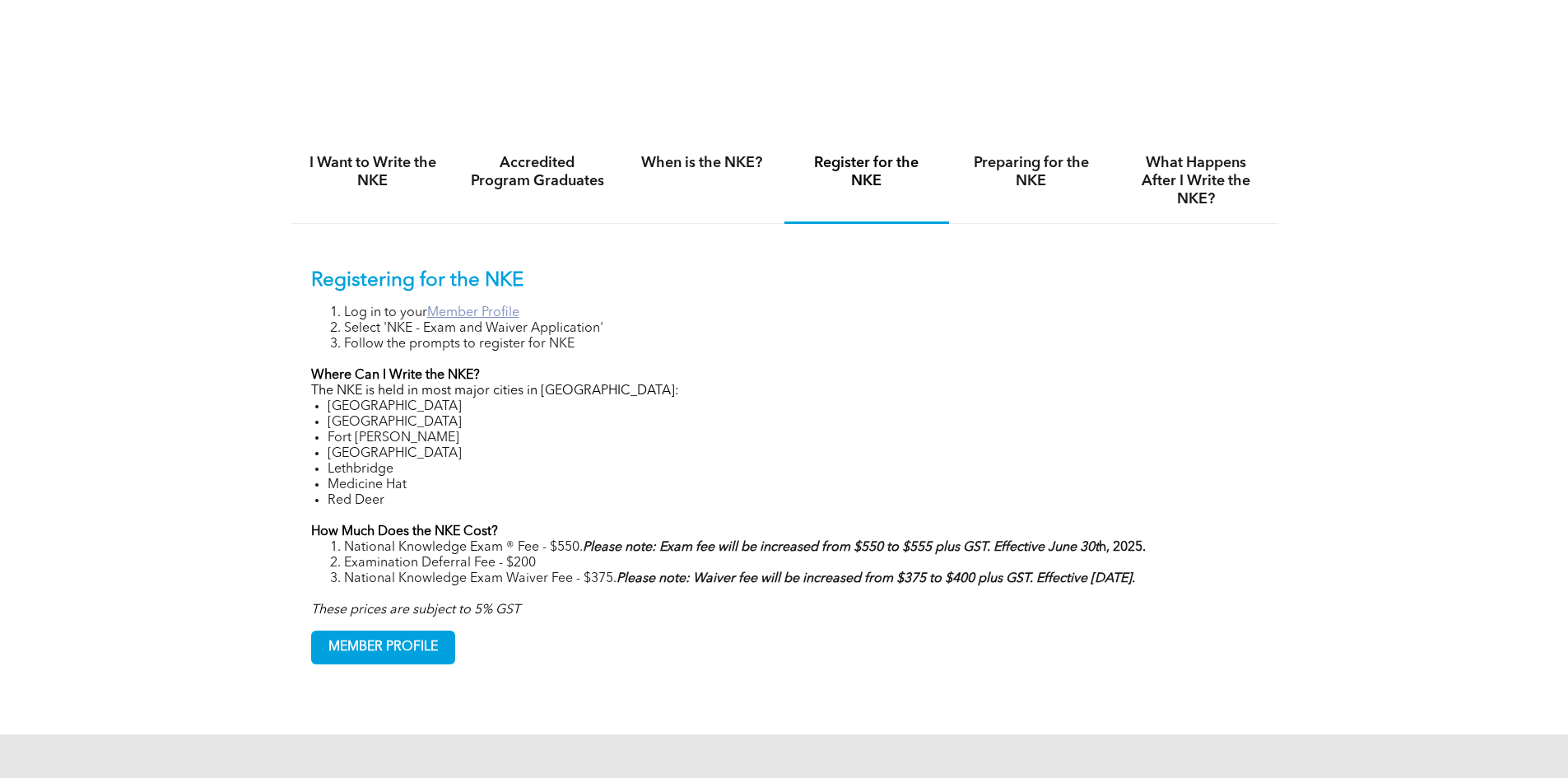
click at [463, 306] on link "Member Profile" at bounding box center [473, 313] width 93 height 14
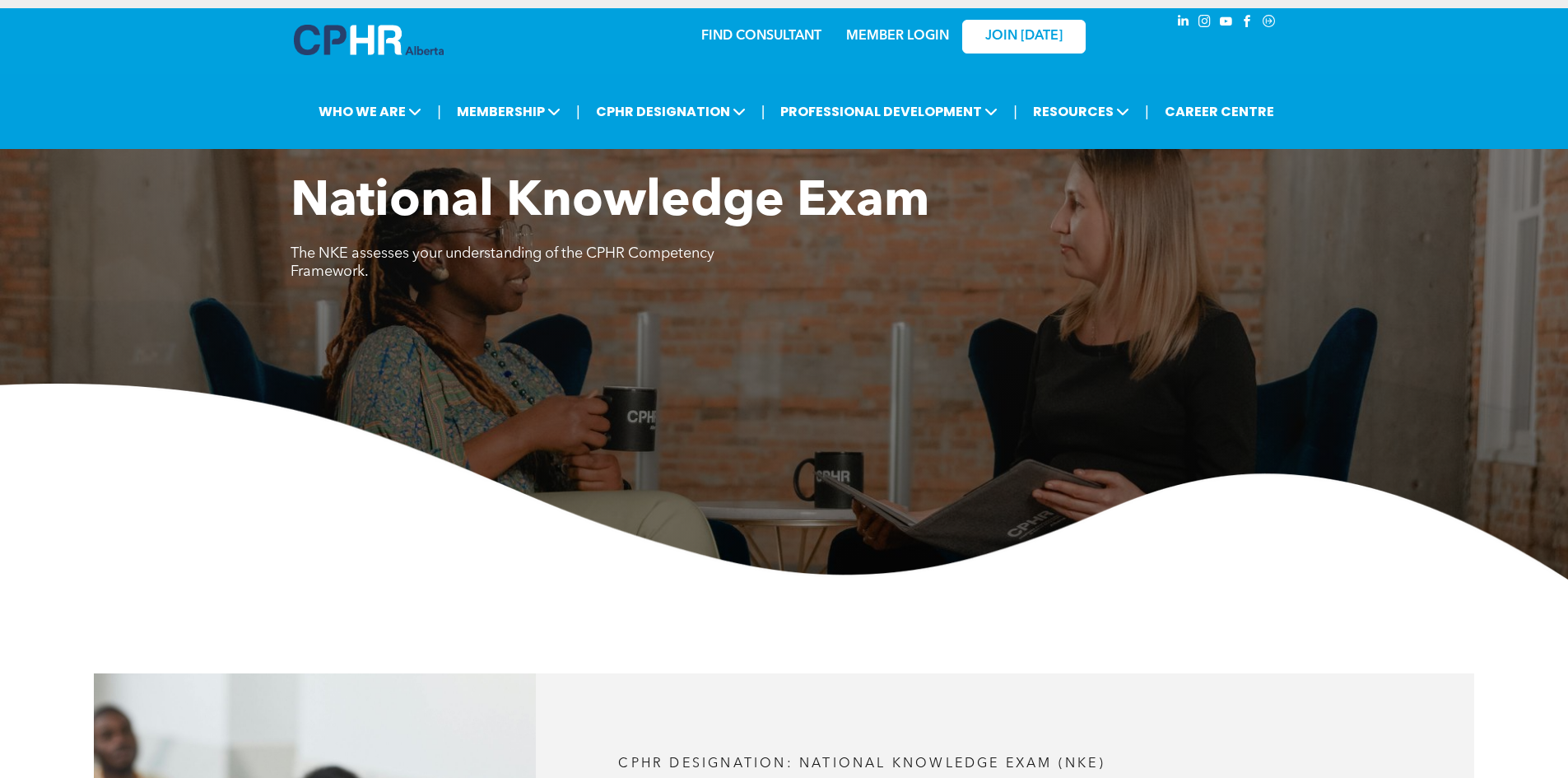
scroll to position [0, 0]
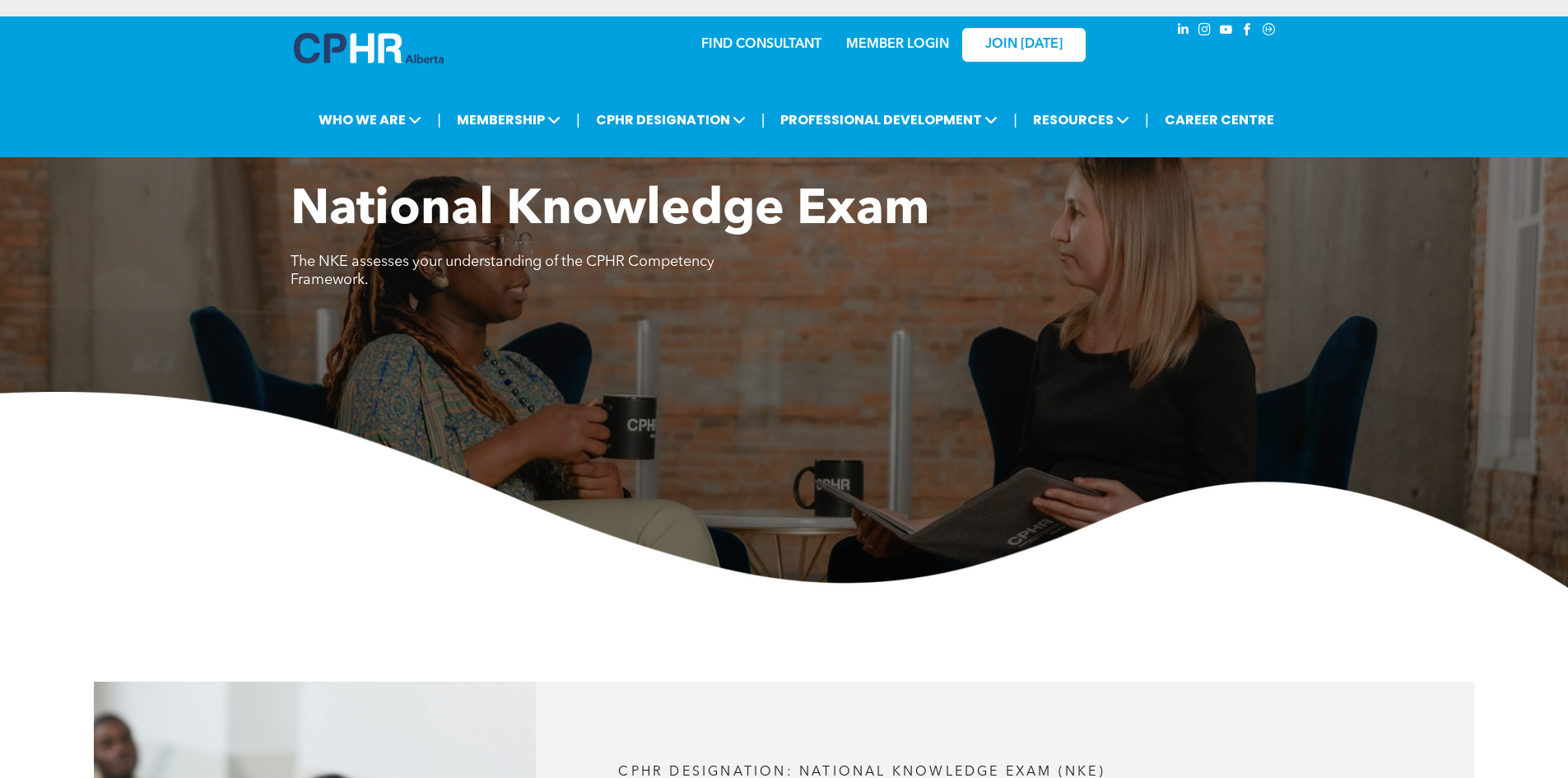
click at [920, 45] on link "MEMBER LOGIN" at bounding box center [898, 45] width 103 height 14
click at [586, 558] on img at bounding box center [784, 489] width 1568 height 196
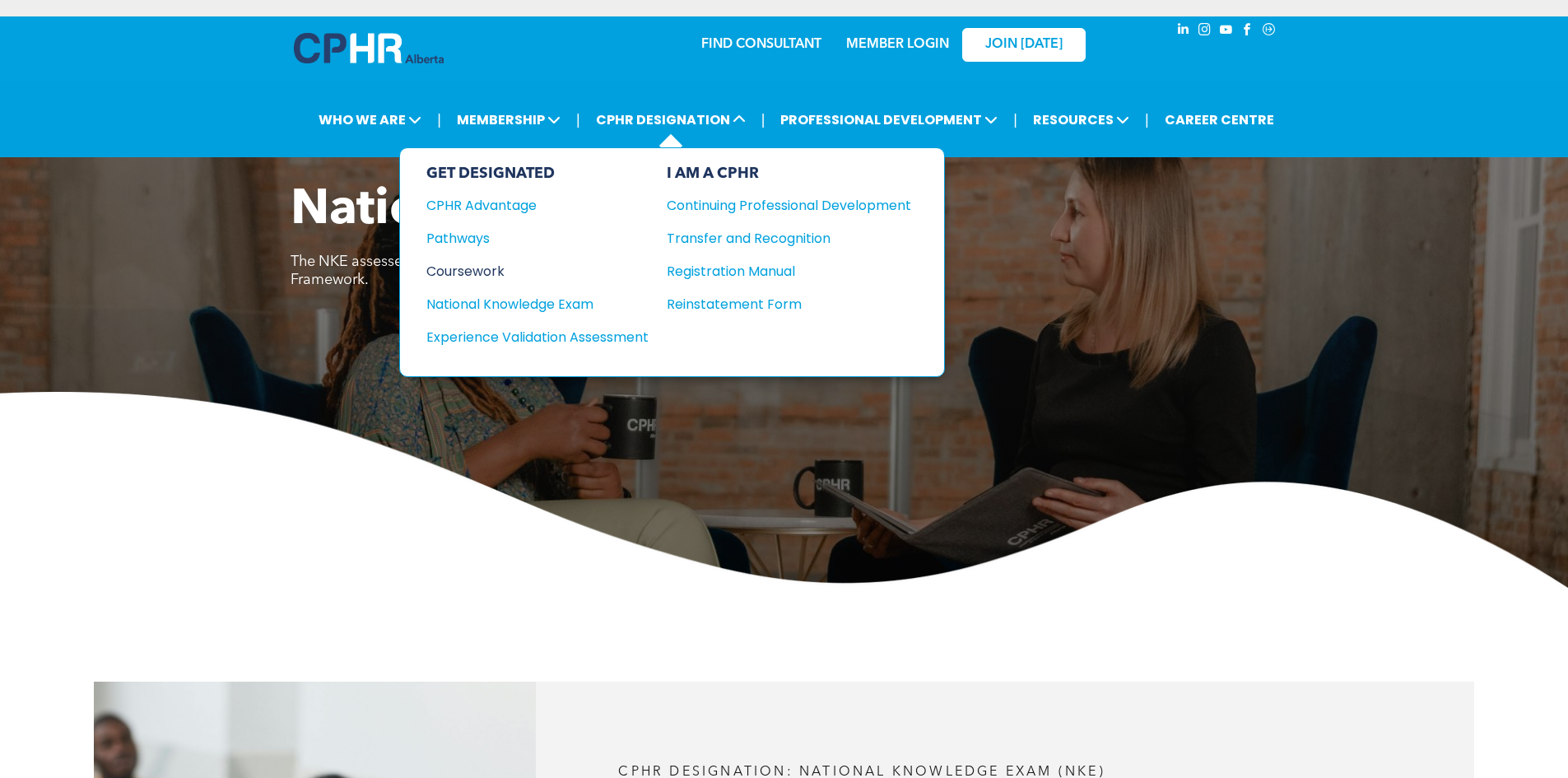
click at [461, 268] on div "Coursework" at bounding box center [526, 271] width 200 height 20
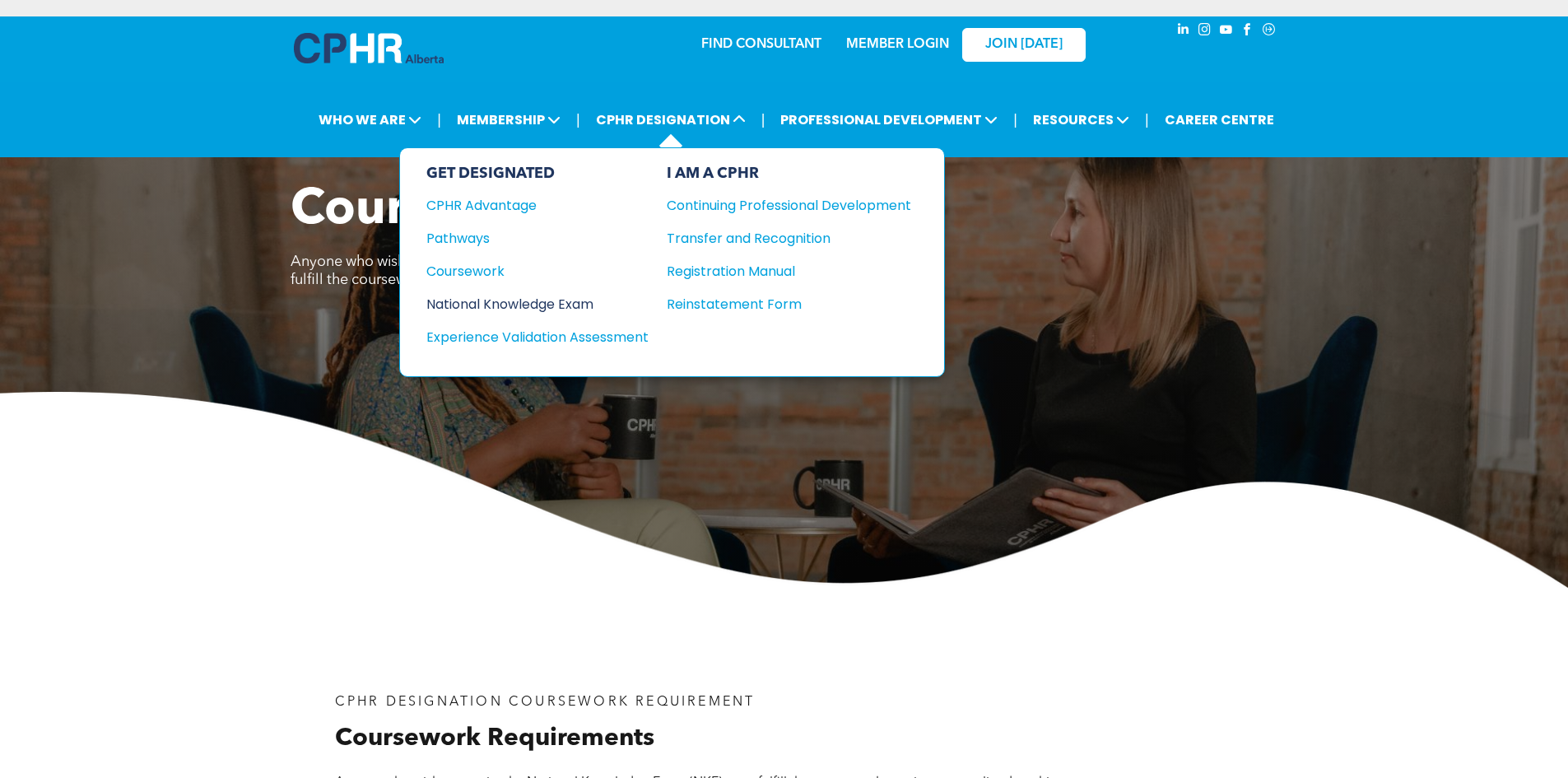
click at [499, 302] on div "National Knowledge Exam" at bounding box center [526, 304] width 200 height 20
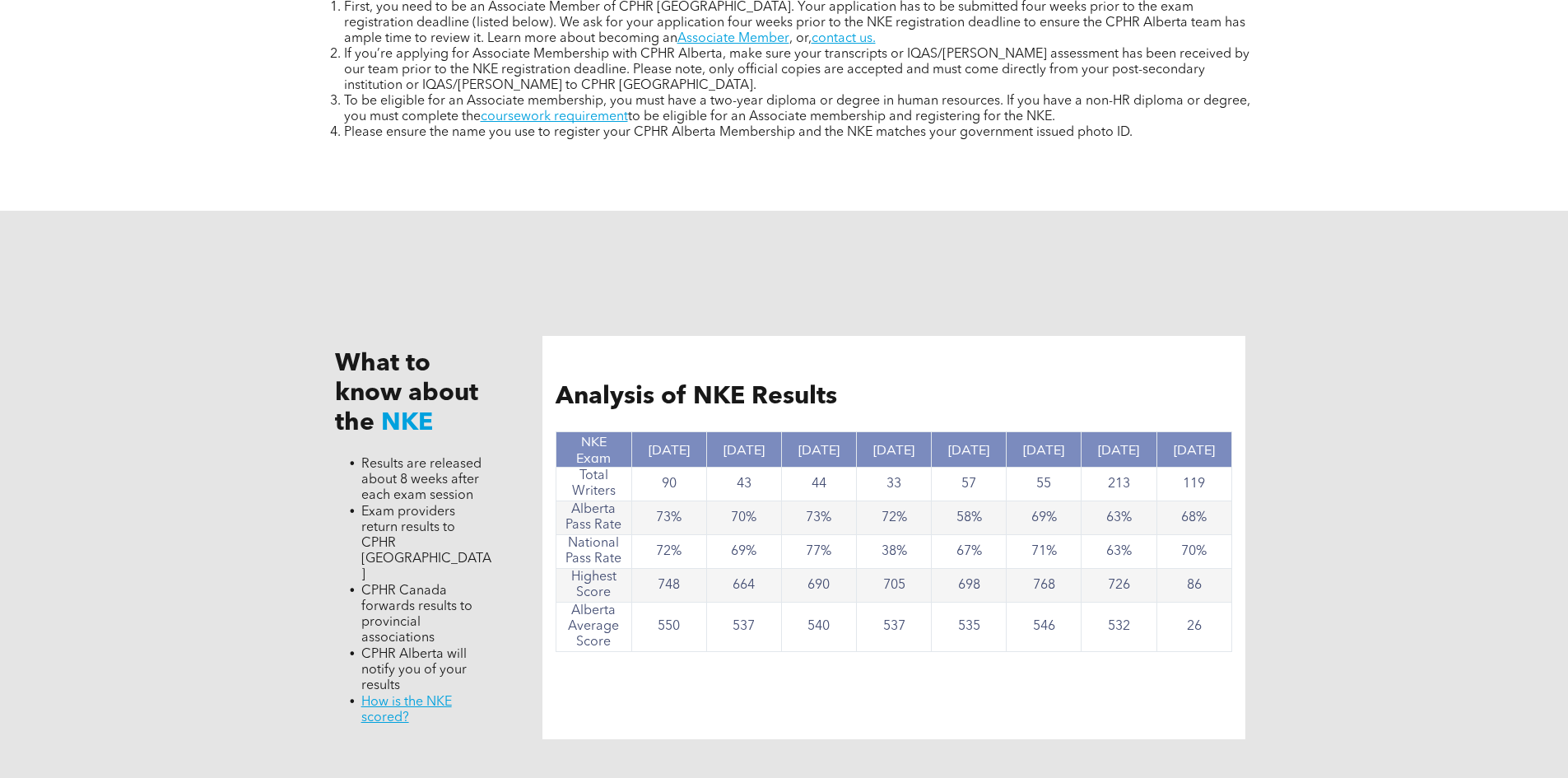
scroll to position [1400, 0]
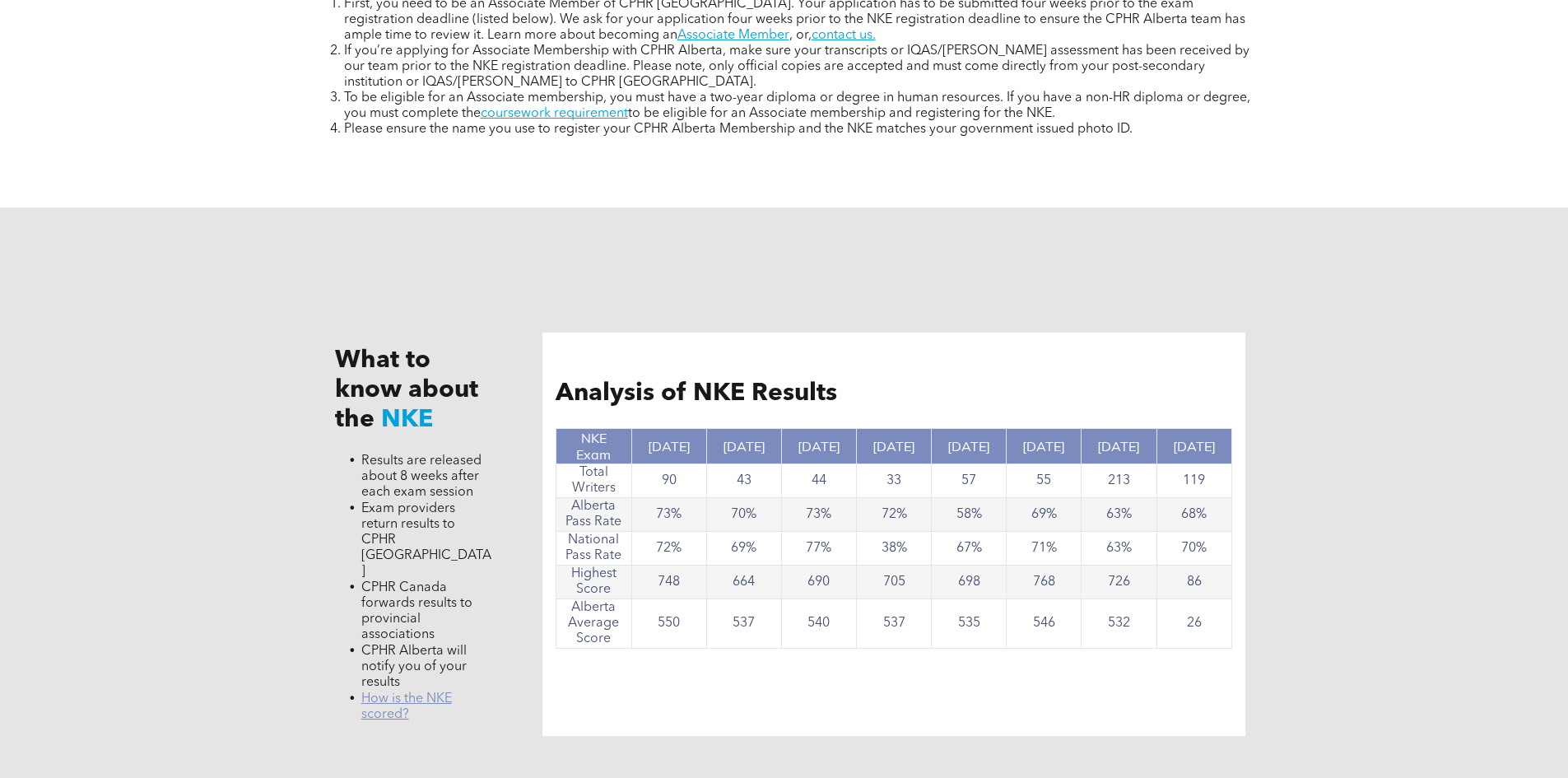
click at [385, 692] on link "﻿ How is the NKE scored?" at bounding box center [406, 707] width 91 height 29
